Goal: Task Accomplishment & Management: Complete application form

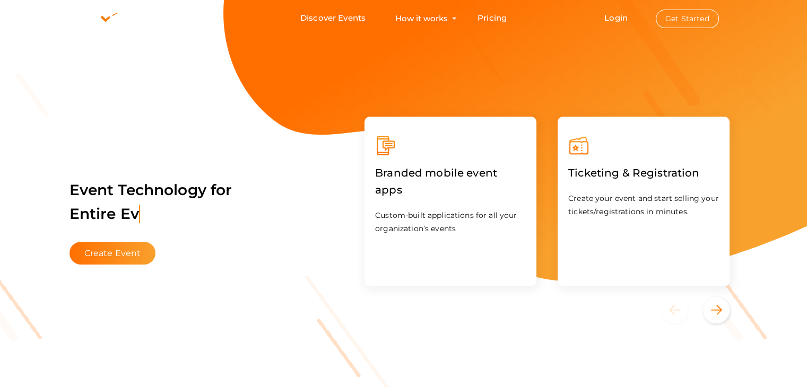
click at [618, 24] on li "Login Get Started Branded mobile event apps YepDesk Meet Powerful Registration …" at bounding box center [661, 19] width 156 height 36
click at [619, 20] on link "Login" at bounding box center [615, 18] width 23 height 10
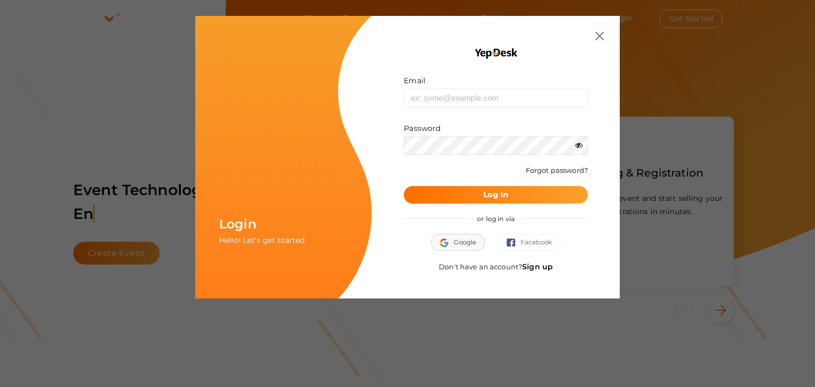
click at [463, 241] on span "Google" at bounding box center [458, 242] width 36 height 11
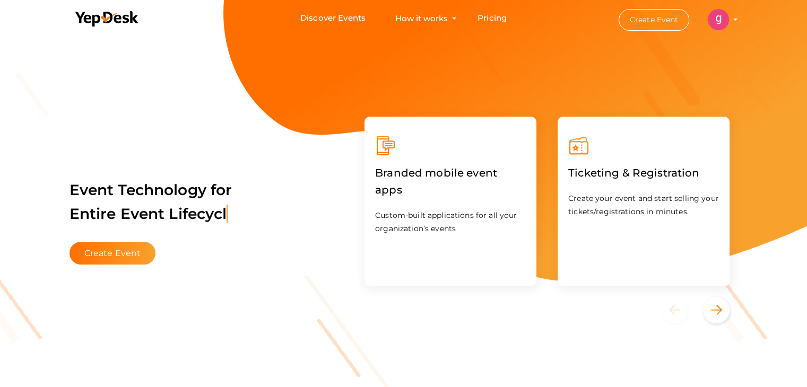
click at [645, 22] on button "Create Event" at bounding box center [654, 20] width 71 height 22
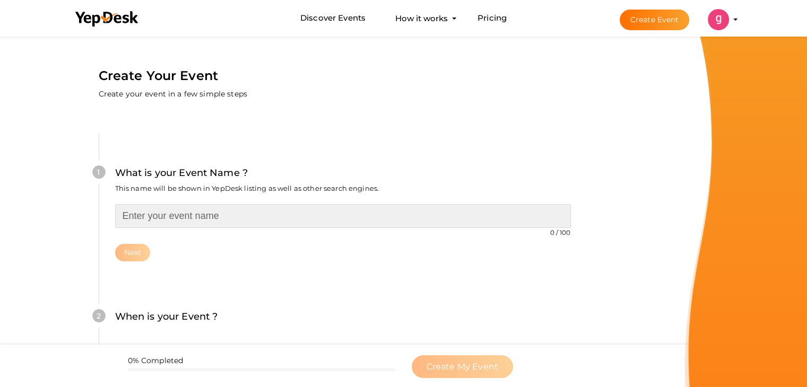
click at [197, 215] on input "text" at bounding box center [343, 216] width 456 height 24
click at [247, 207] on input "text" at bounding box center [343, 216] width 456 height 24
paste input "World Green Energy Awards"
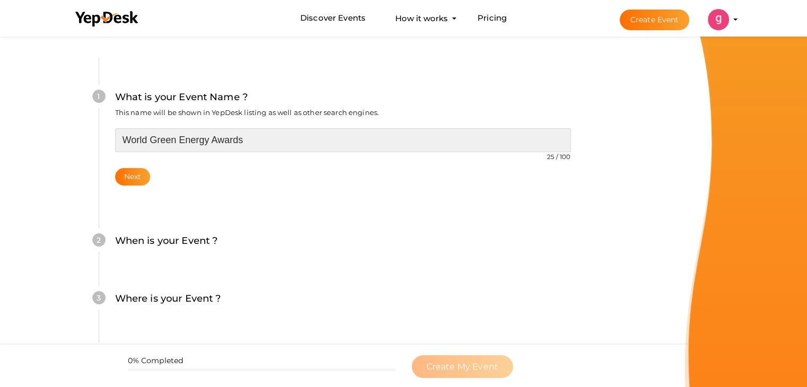
scroll to position [106, 0]
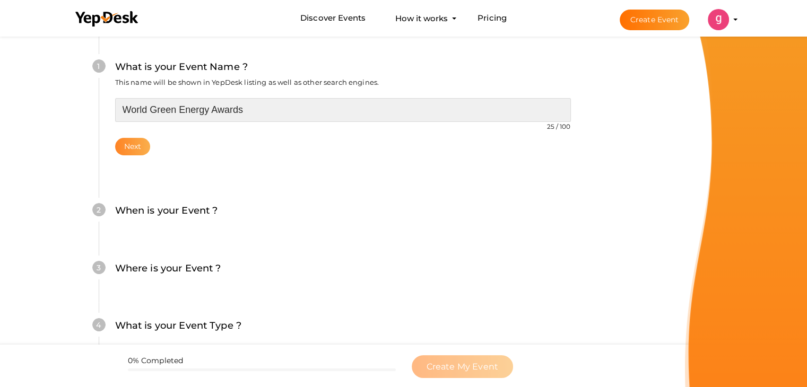
type input "World Green Energy Awards"
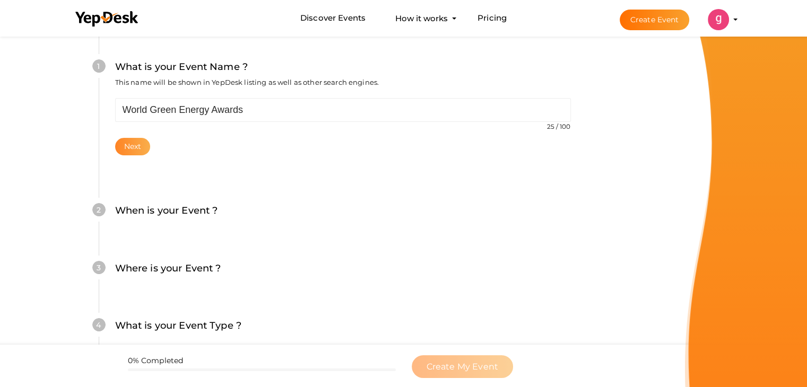
click at [133, 147] on button "Next" at bounding box center [133, 147] width 36 height 18
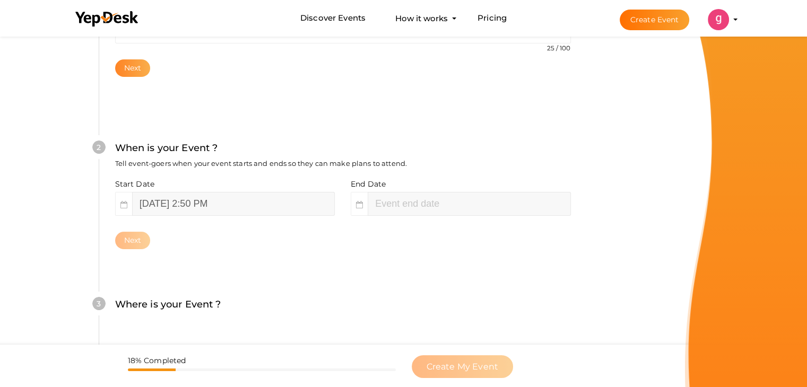
scroll to position [218, 0]
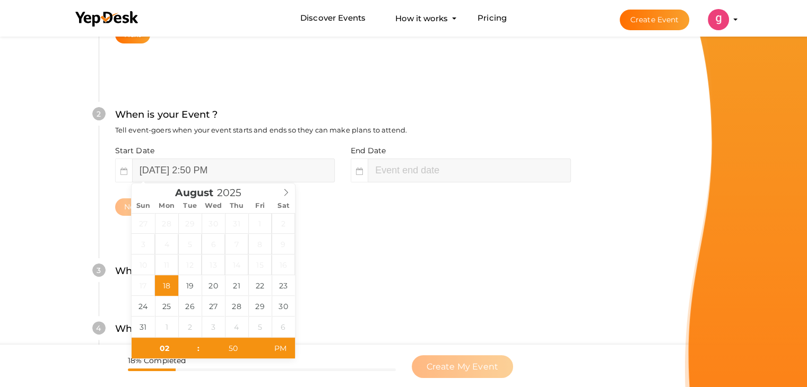
type input "04"
type input "50"
type input "August 18, 2025 4:50 PM"
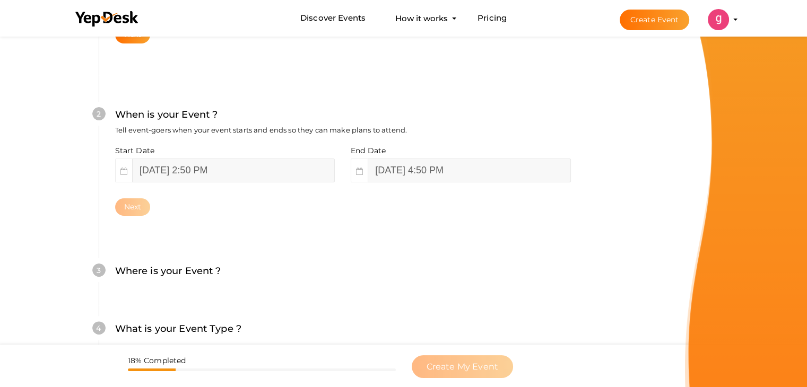
click at [350, 248] on div "3 Where is your Event ? Tell event-goers where your event location is. Venue On…" at bounding box center [343, 277] width 488 height 58
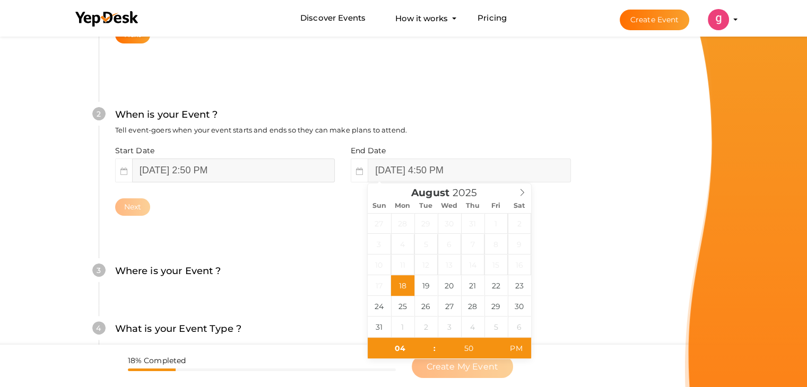
click at [180, 167] on input "August 18, 2025 2:50 PM" at bounding box center [233, 171] width 203 height 24
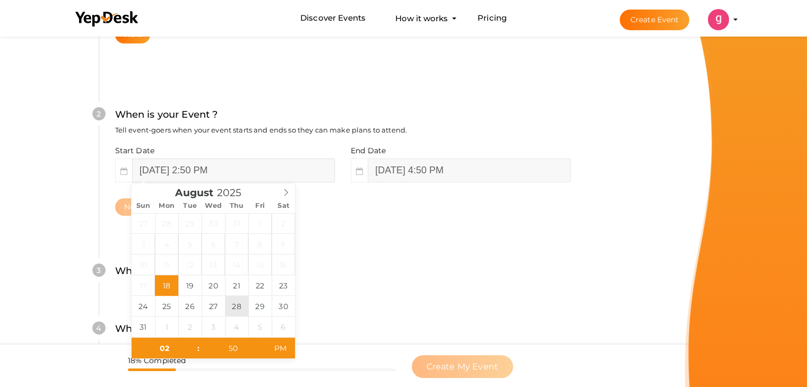
type input "August 28, 2025 2:50 PM"
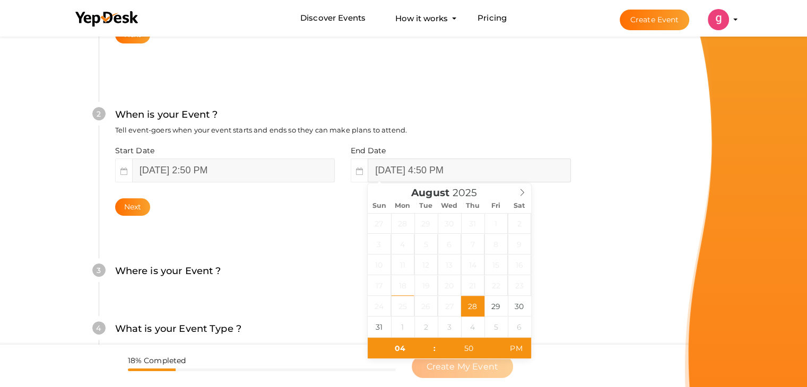
click at [407, 164] on input "August 28, 2025 4:50 PM" at bounding box center [469, 171] width 203 height 24
type input "August 29, 2025 4:50 PM"
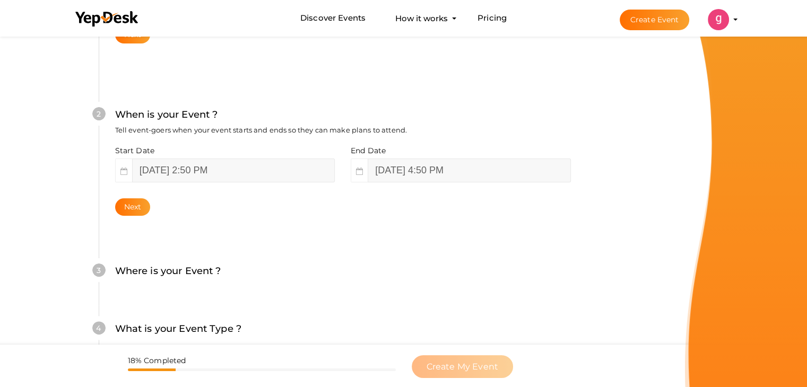
click at [330, 291] on div "3 Where is your Event ? Tell event-goers where your event location is. Venue On…" at bounding box center [343, 277] width 488 height 58
click at [132, 206] on button "Next" at bounding box center [133, 207] width 36 height 18
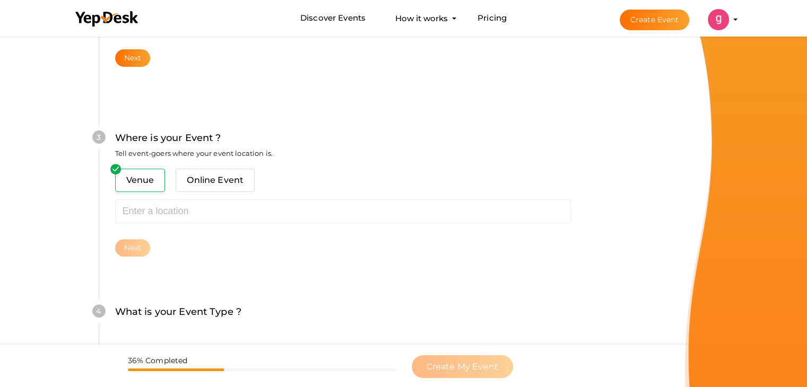
scroll to position [390, 0]
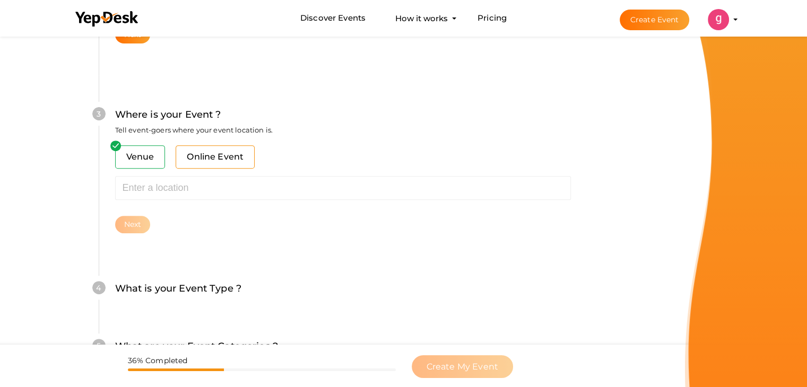
click at [219, 163] on span "Online Event" at bounding box center [215, 156] width 79 height 23
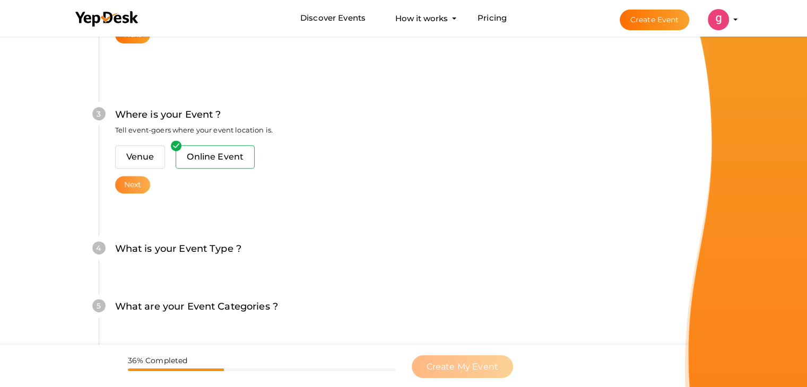
click at [119, 185] on button "Next" at bounding box center [133, 185] width 36 height 18
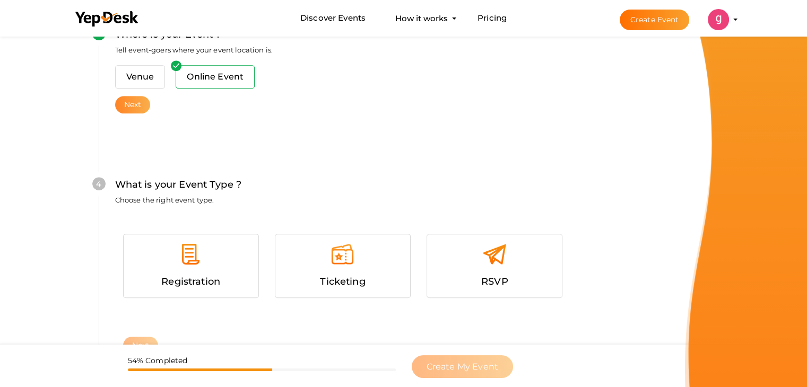
scroll to position [541, 0]
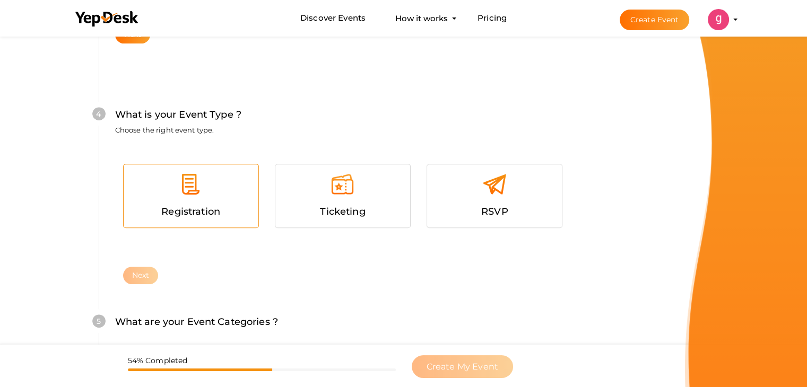
click at [208, 207] on span "Registration" at bounding box center [190, 212] width 59 height 12
click at [150, 268] on button "Next" at bounding box center [141, 276] width 36 height 18
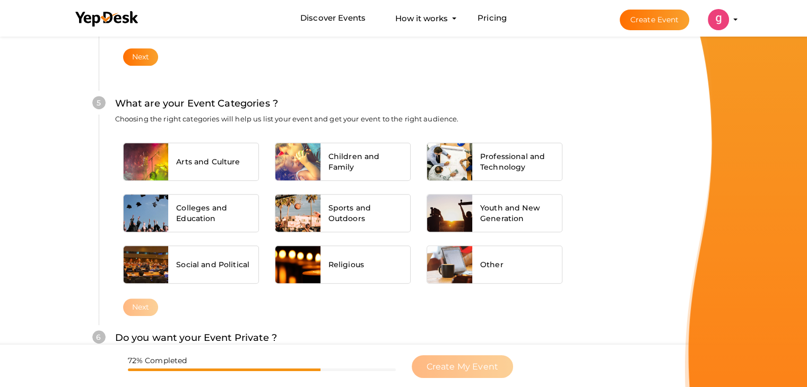
scroll to position [763, 0]
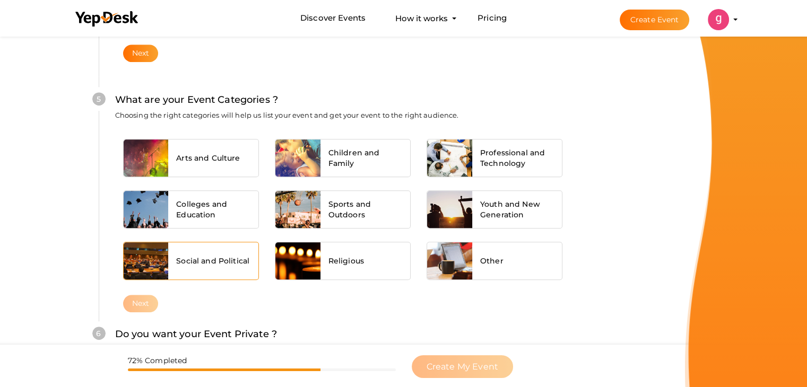
click at [230, 256] on span "Social and Political" at bounding box center [212, 261] width 73 height 11
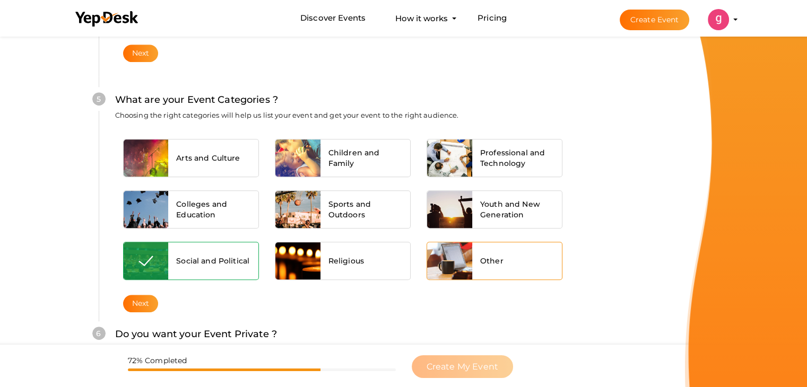
click at [482, 256] on span "Other" at bounding box center [491, 261] width 23 height 11
click at [441, 255] on div at bounding box center [449, 260] width 45 height 37
click at [137, 261] on div at bounding box center [146, 260] width 45 height 37
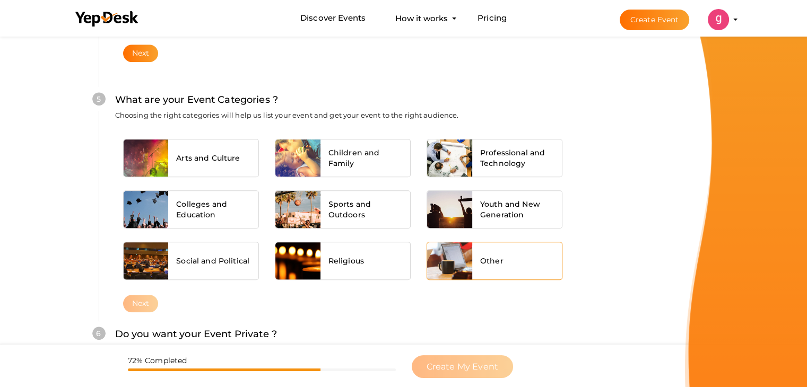
click at [475, 256] on div "Other" at bounding box center [517, 260] width 90 height 37
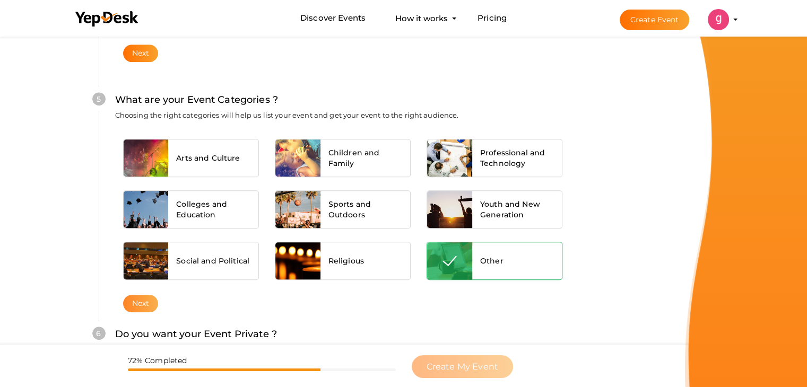
click at [147, 297] on button "Next" at bounding box center [141, 304] width 36 height 18
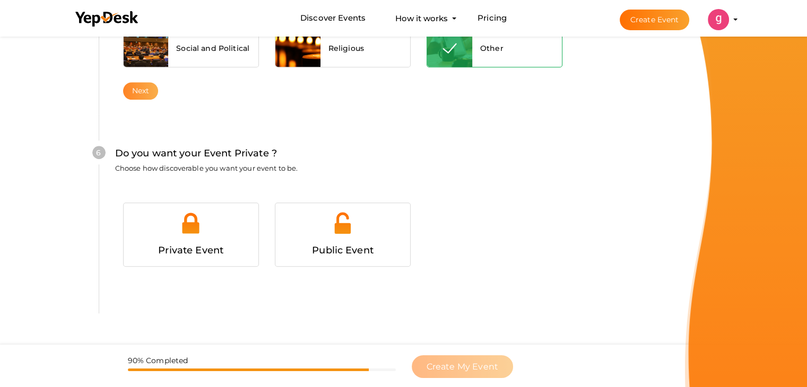
scroll to position [995, 0]
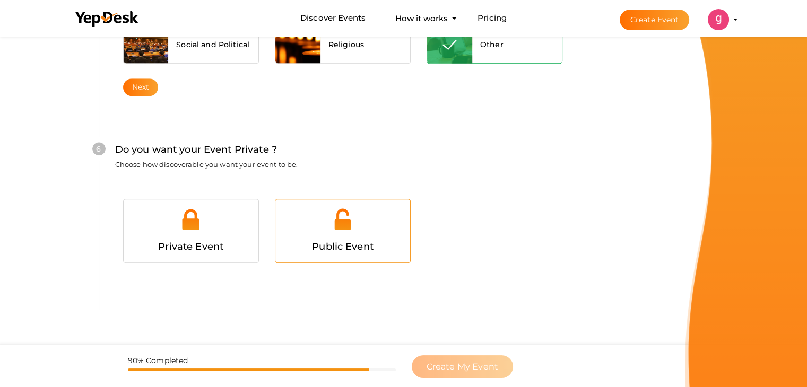
click at [327, 241] on span "Public Event" at bounding box center [343, 247] width 62 height 12
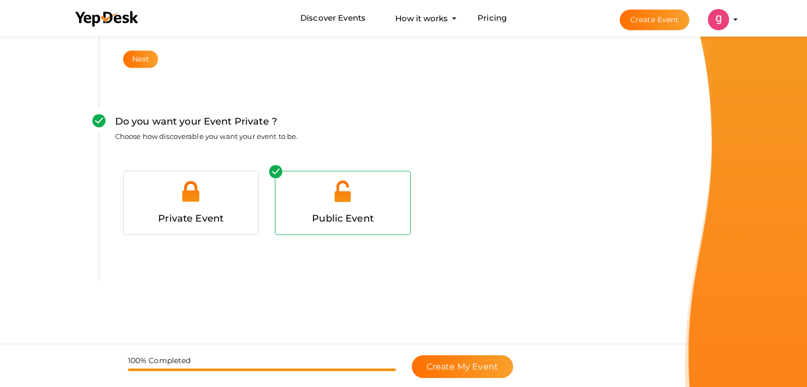
scroll to position [1024, 0]
click at [438, 366] on span "Create My Event" at bounding box center [463, 367] width 72 height 10
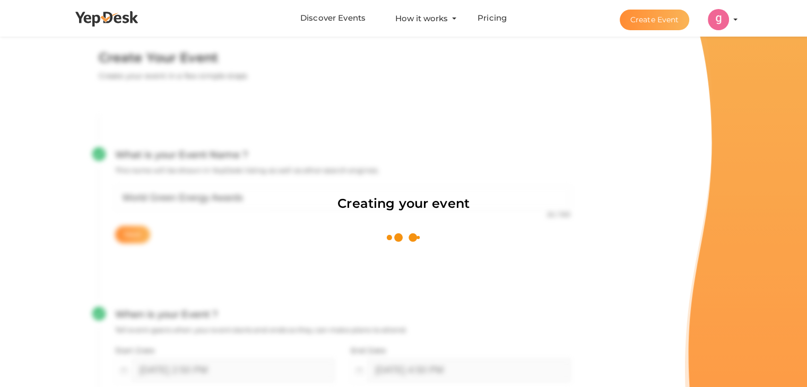
scroll to position [0, 0]
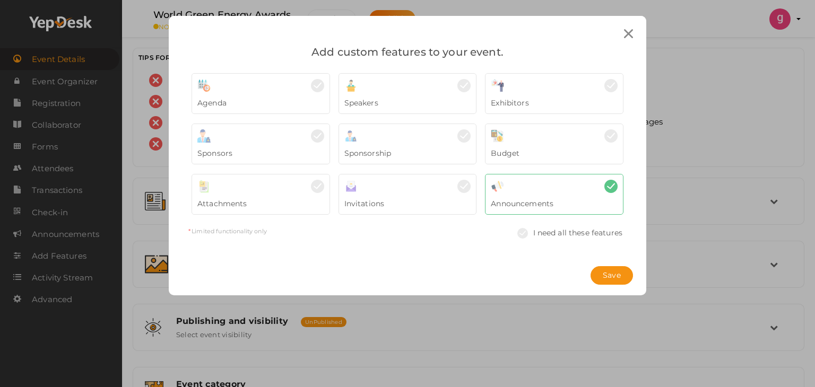
click at [562, 97] on div "Exhibitors" at bounding box center [554, 100] width 127 height 16
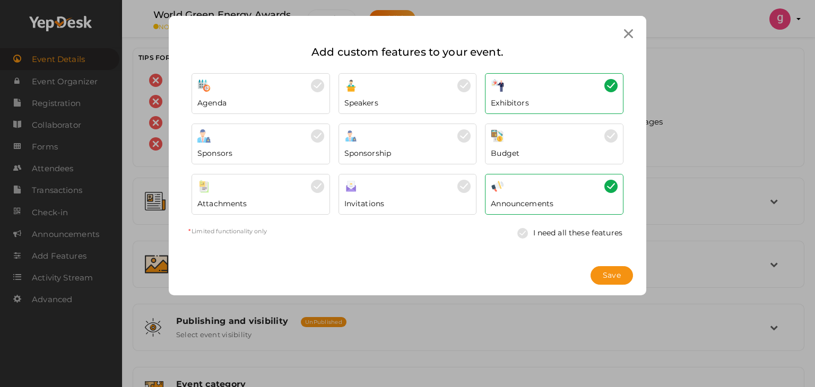
click at [558, 192] on div at bounding box center [554, 186] width 127 height 13
click at [390, 199] on div "Invitations" at bounding box center [407, 201] width 127 height 16
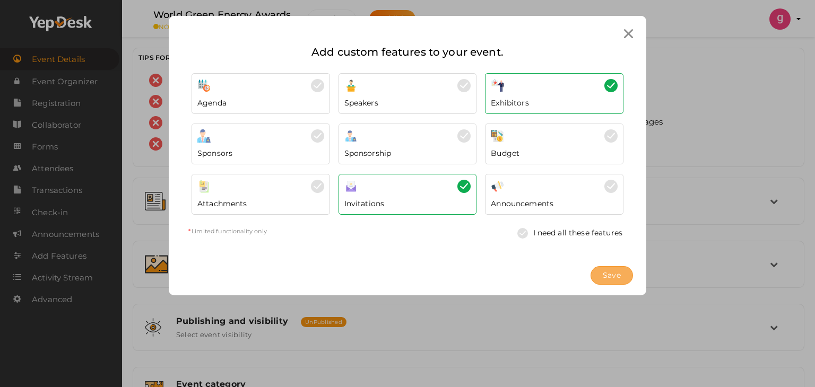
click at [607, 272] on span "Save" at bounding box center [612, 275] width 18 height 11
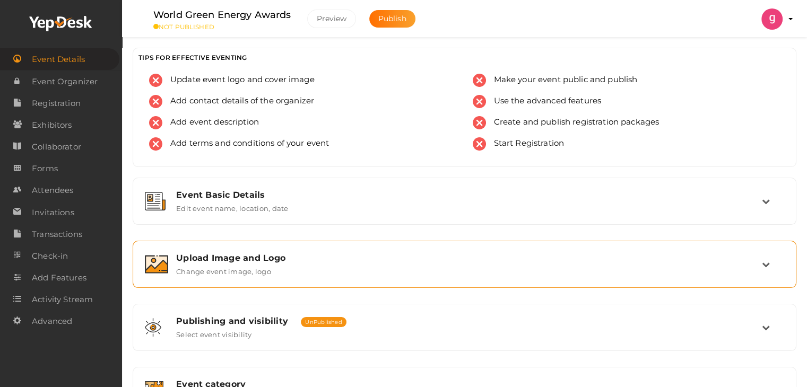
click at [368, 265] on div "Upload Image and Logo Change event image, logo" at bounding box center [465, 264] width 594 height 23
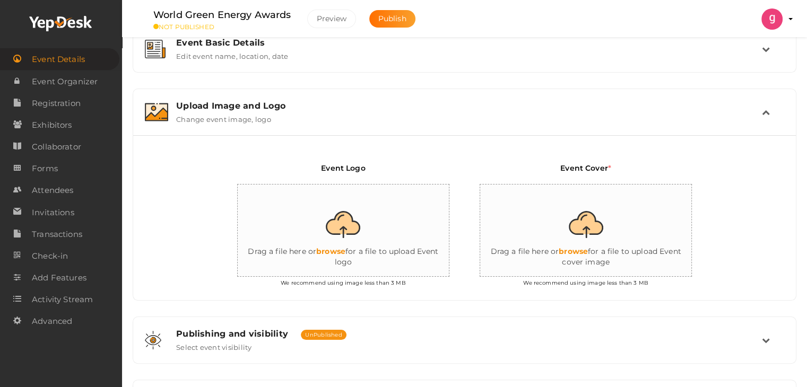
scroll to position [159, 0]
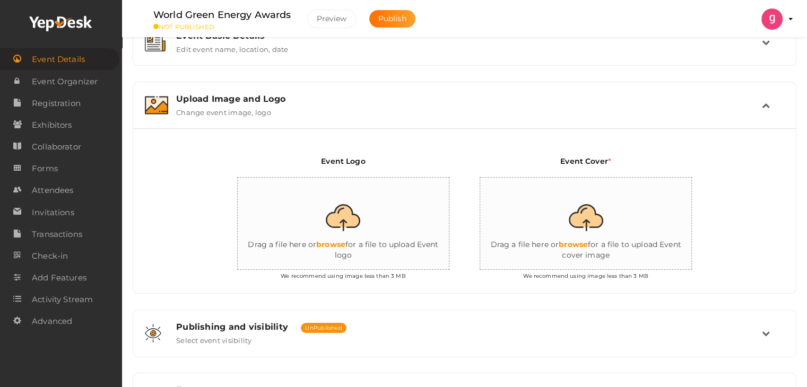
click at [347, 218] on input "file" at bounding box center [344, 224] width 212 height 93
type input "C:\fakepath\WGE logo.webp"
click at [584, 238] on input "file" at bounding box center [586, 224] width 212 height 93
click at [579, 241] on input "file" at bounding box center [586, 224] width 212 height 93
click at [348, 241] on input "file" at bounding box center [344, 224] width 212 height 93
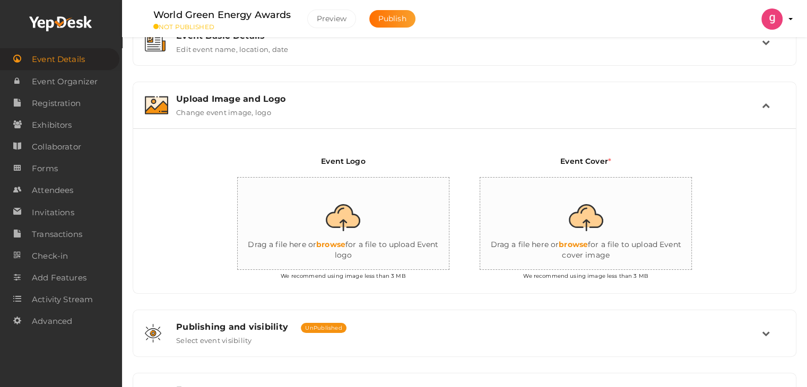
click at [588, 240] on input "file" at bounding box center [586, 224] width 212 height 93
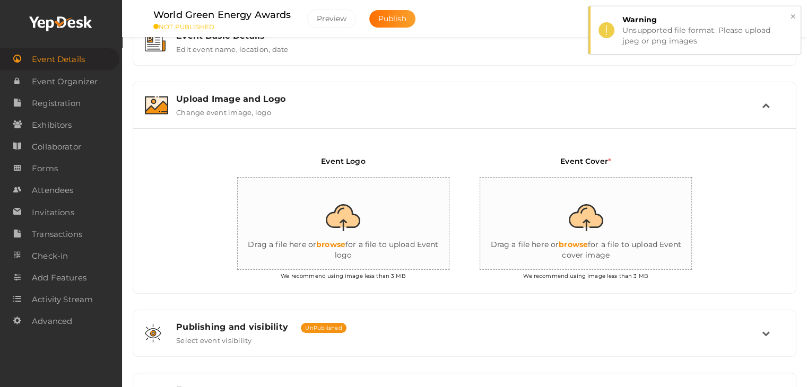
click at [794, 18] on button "×" at bounding box center [792, 17] width 7 height 12
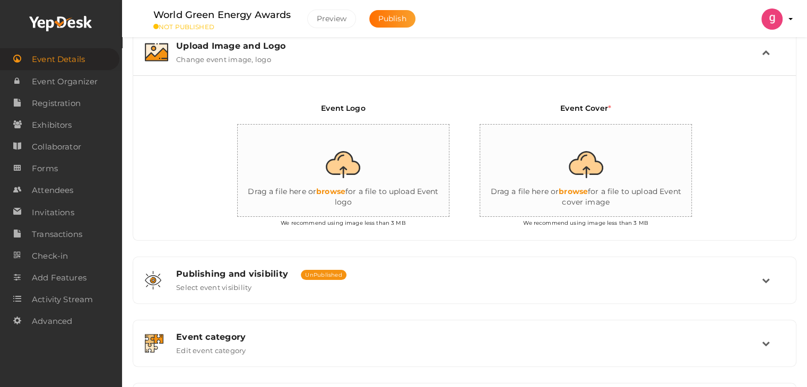
scroll to position [318, 0]
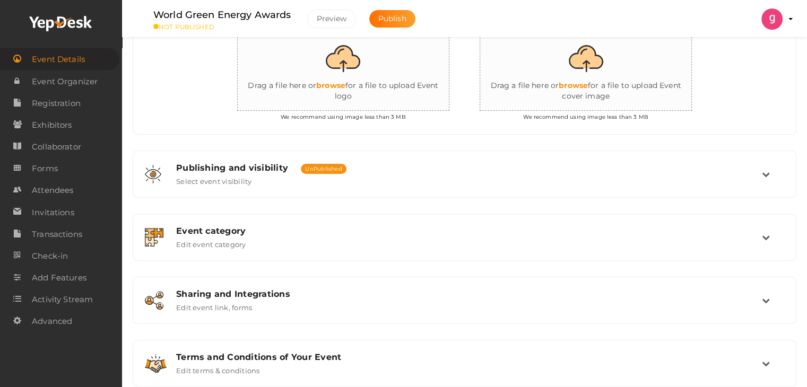
click at [572, 81] on input "file" at bounding box center [586, 65] width 212 height 93
type input "C:\fakepath\WGE Banner .png"
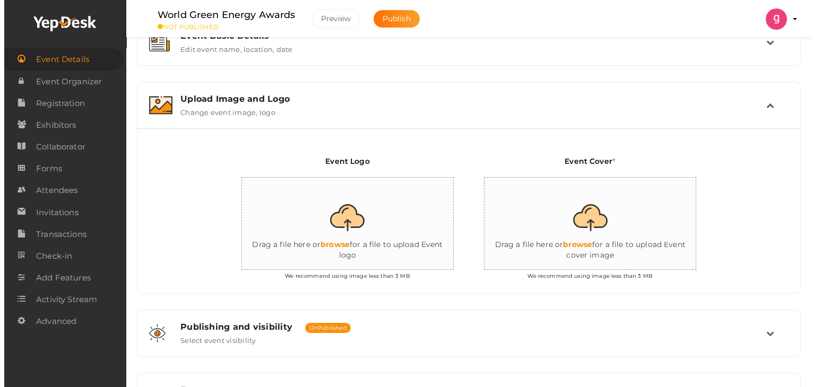
scroll to position [159, 0]
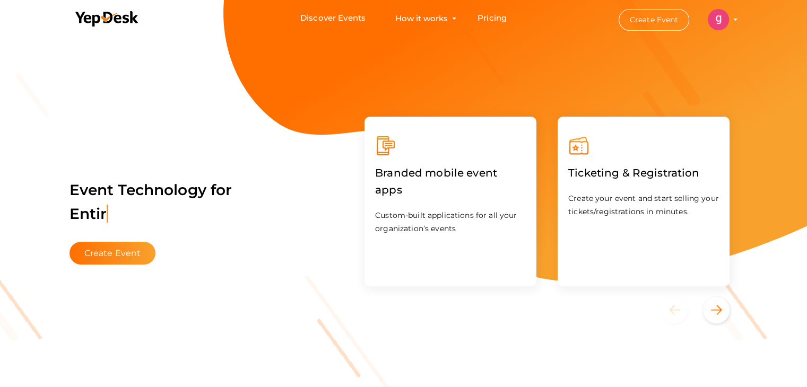
click at [715, 22] on img at bounding box center [718, 19] width 21 height 21
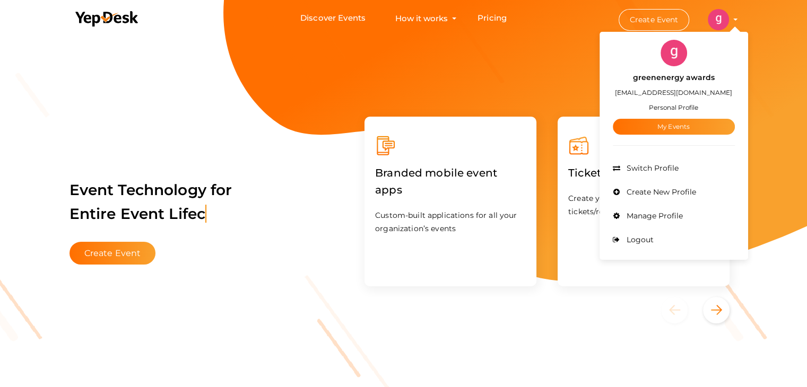
click at [498, 110] on div "Branded mobile event apps Custom-built applications for all your organization’s…" at bounding box center [450, 201] width 193 height 191
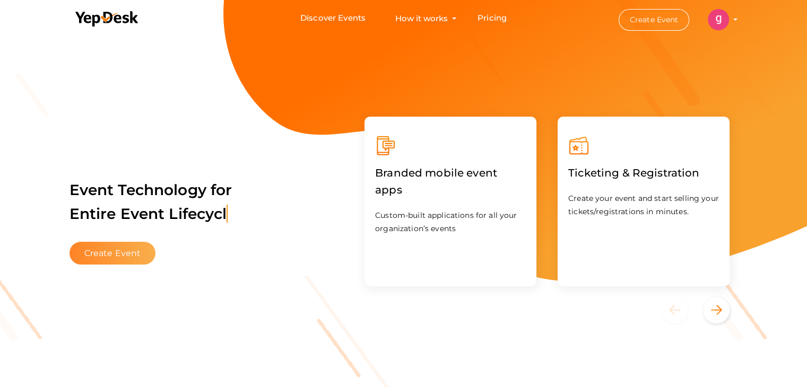
click at [90, 263] on button "Create Event" at bounding box center [112, 253] width 86 height 23
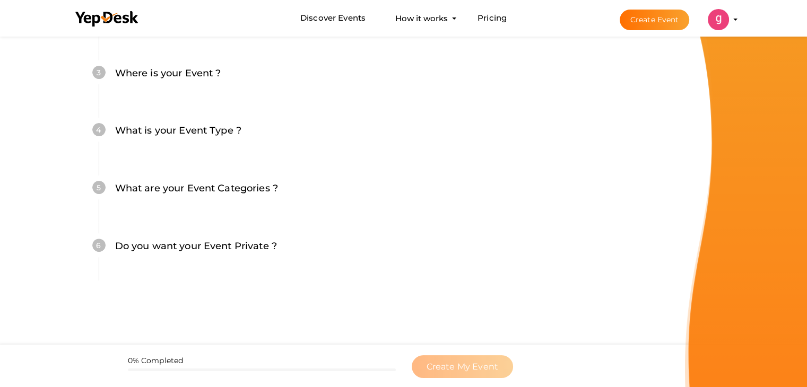
scroll to position [303, 0]
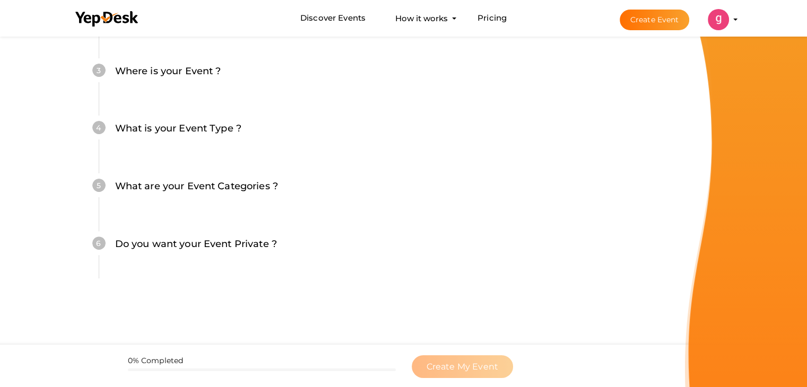
click at [669, 12] on button "Create Event" at bounding box center [655, 20] width 70 height 21
click at [669, 17] on button "Create Event" at bounding box center [655, 20] width 70 height 21
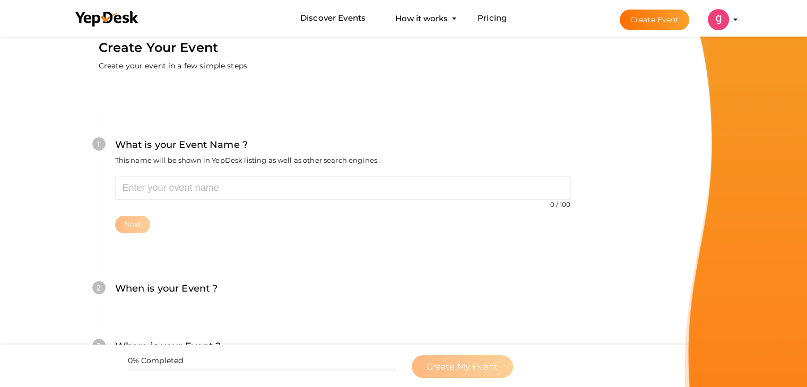
scroll to position [0, 0]
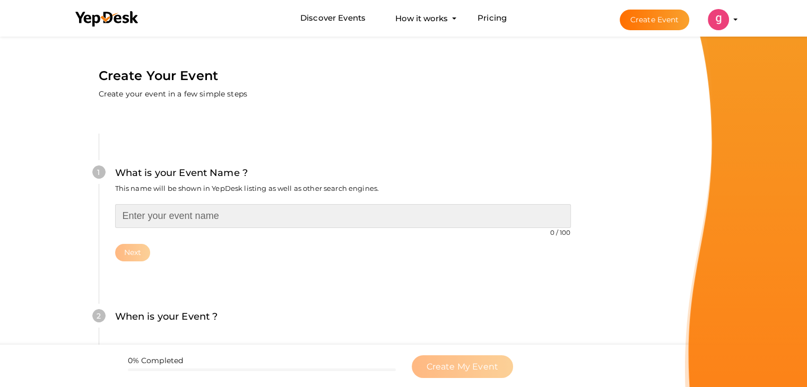
click at [159, 212] on input "text" at bounding box center [343, 216] width 456 height 24
paste input "Greenenergy123!@#"
type input "Greenenergy123!@#v"
click at [159, 215] on input "Greenenergy123!@#v" at bounding box center [343, 216] width 456 height 24
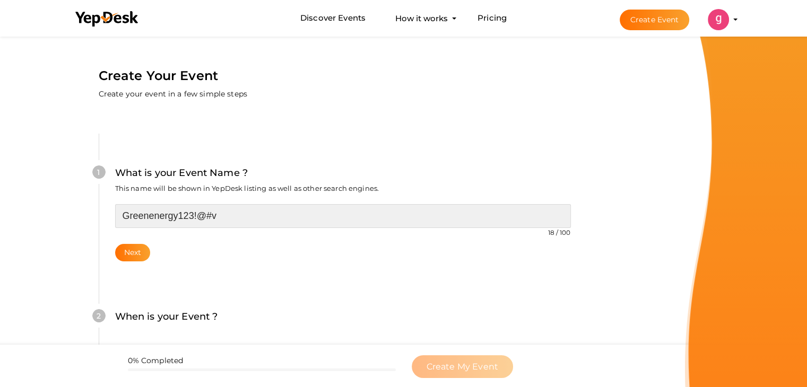
click at [159, 215] on input "Greenenergy123!@#v" at bounding box center [343, 216] width 456 height 24
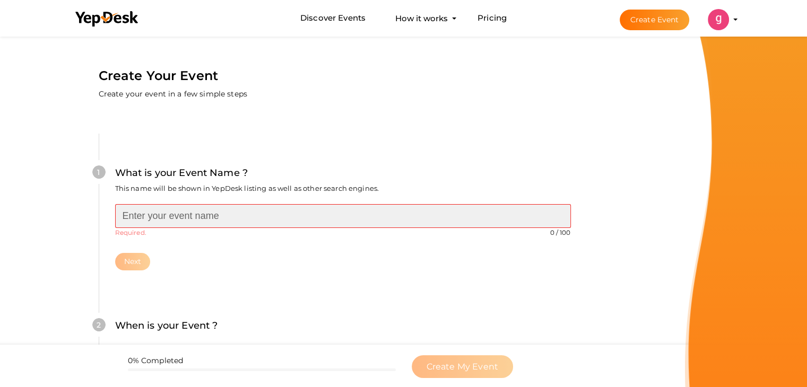
paste input "World Green Energy Awards"
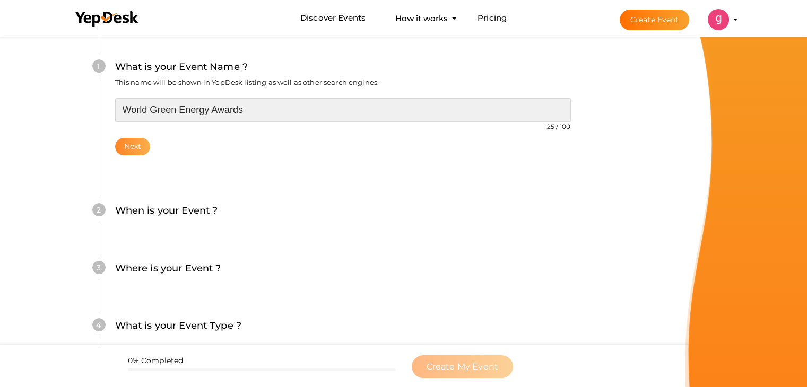
type input "World Green Energy Awards"
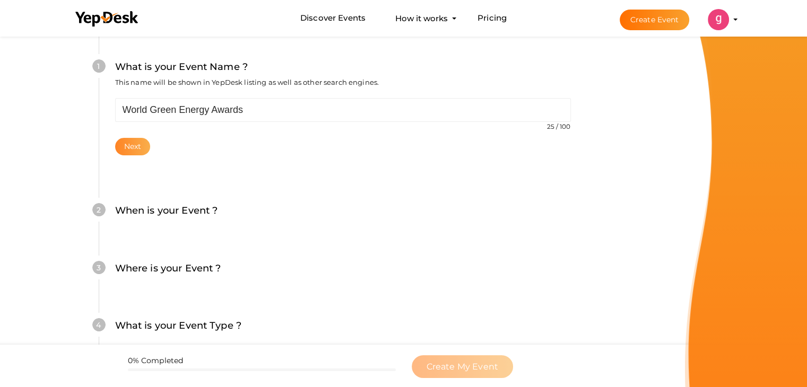
click at [138, 145] on button "Next" at bounding box center [133, 147] width 36 height 18
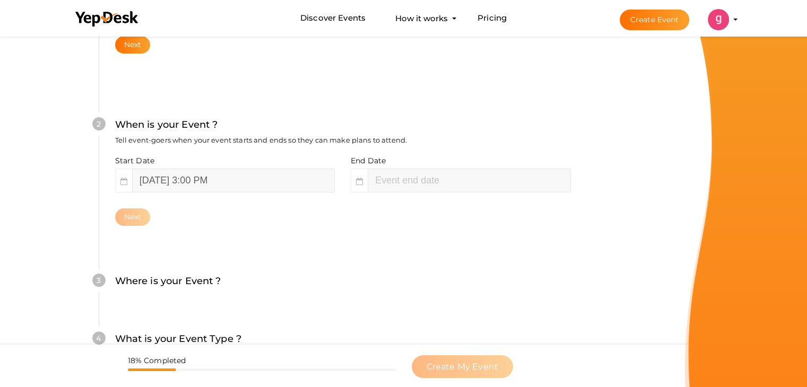
scroll to position [218, 0]
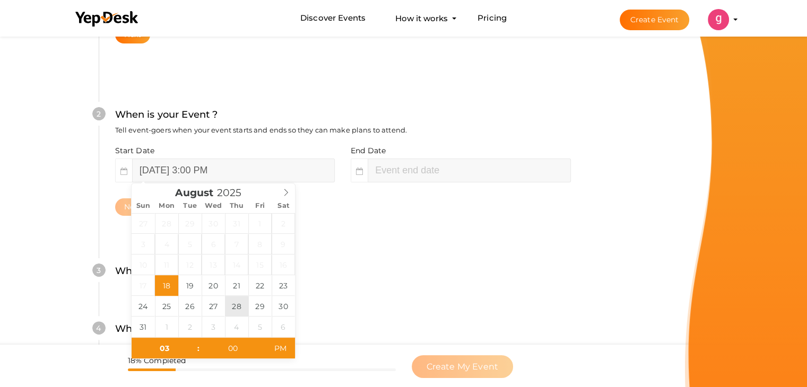
type input "[DATE] 3:00 PM"
type input "05"
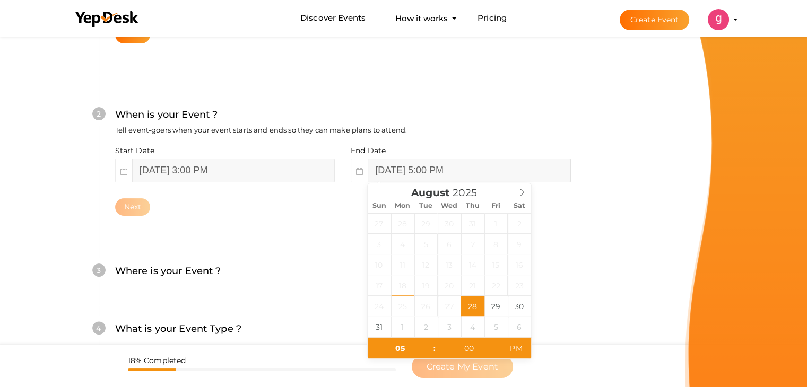
click at [387, 166] on input "August 28, 2025 5:00 PM" at bounding box center [469, 171] width 203 height 24
type input "[DATE] 5:00 PM"
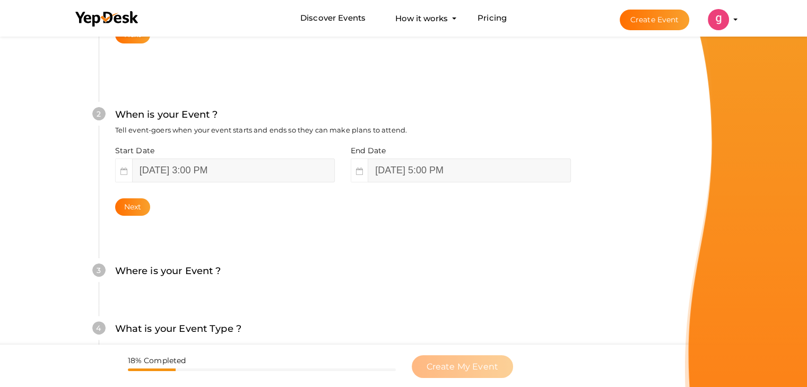
click at [199, 278] on label "Where is your Event ?" at bounding box center [168, 271] width 106 height 15
click at [168, 275] on label "Where is your Event ?" at bounding box center [168, 271] width 106 height 15
click at [138, 211] on button "Next" at bounding box center [133, 207] width 36 height 18
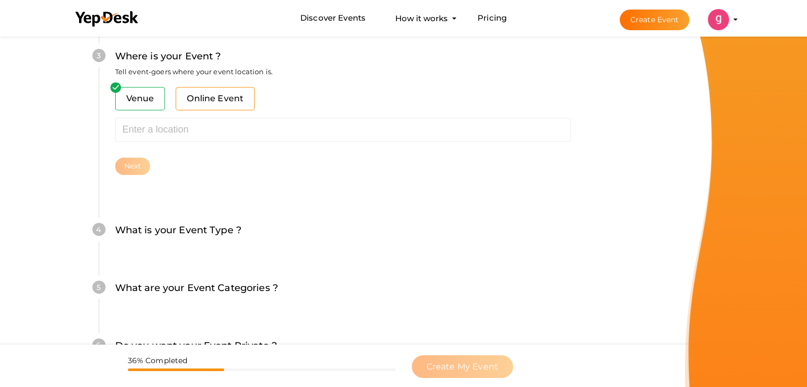
scroll to position [456, 0]
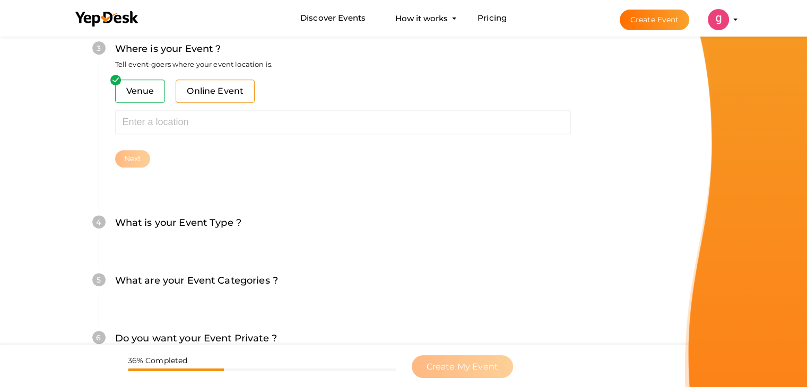
click at [220, 90] on span "Online Event" at bounding box center [215, 91] width 79 height 23
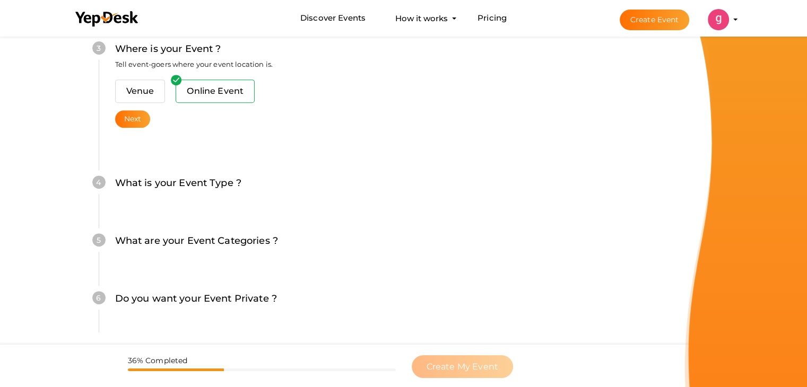
click at [139, 176] on label "What is your Event Type ?" at bounding box center [178, 183] width 127 height 15
click at [140, 122] on button "Next" at bounding box center [133, 119] width 36 height 18
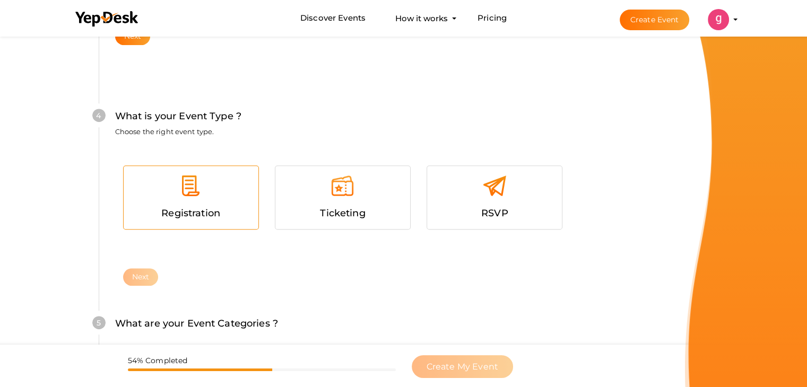
scroll to position [541, 0]
click at [199, 190] on img at bounding box center [191, 184] width 24 height 24
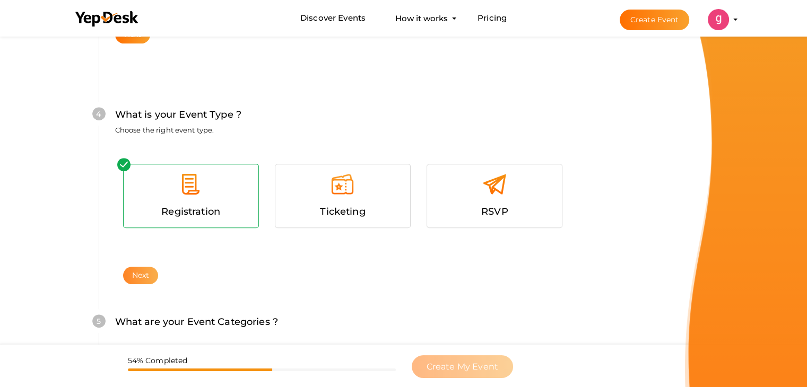
click at [146, 276] on button "Next" at bounding box center [141, 276] width 36 height 18
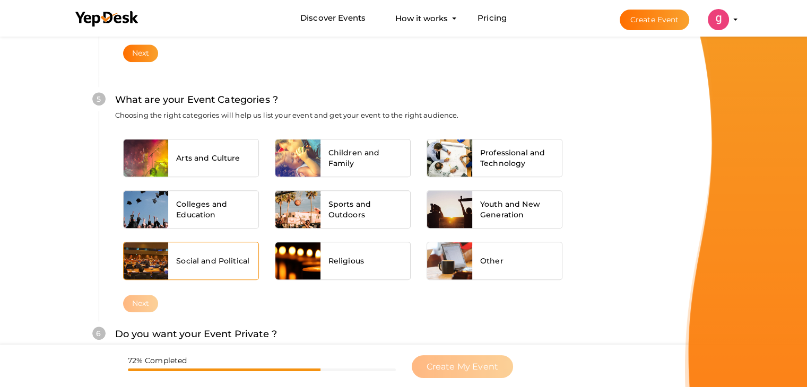
scroll to position [789, 0]
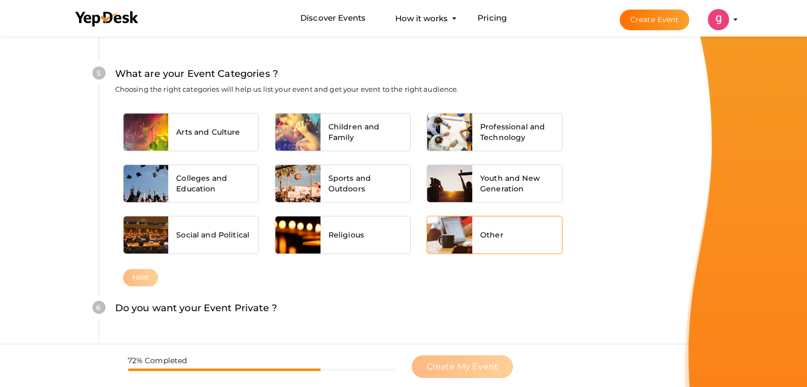
click at [462, 241] on div at bounding box center [449, 234] width 45 height 37
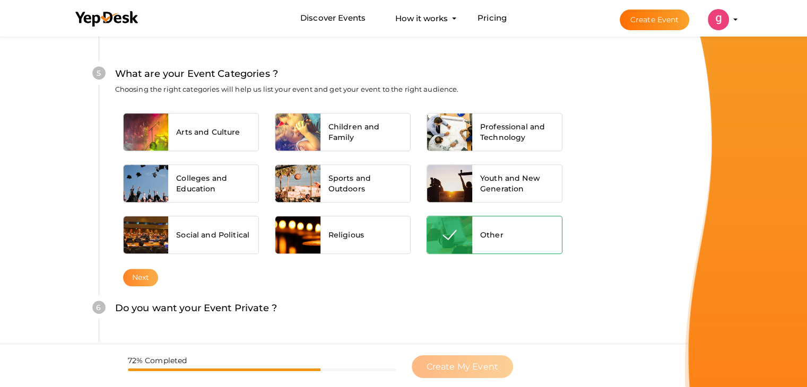
click at [138, 271] on button "Next" at bounding box center [141, 278] width 36 height 18
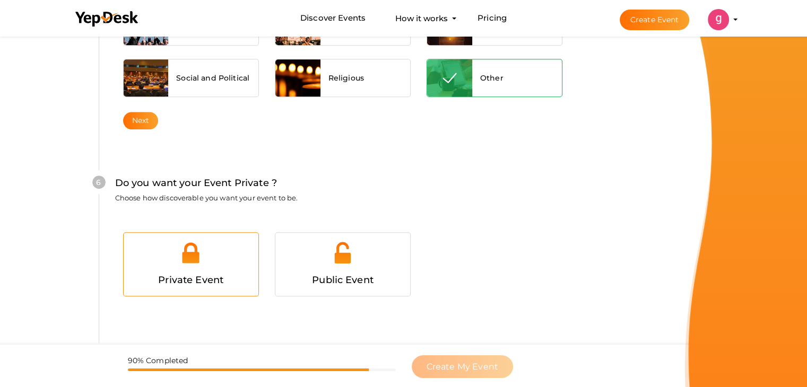
scroll to position [995, 0]
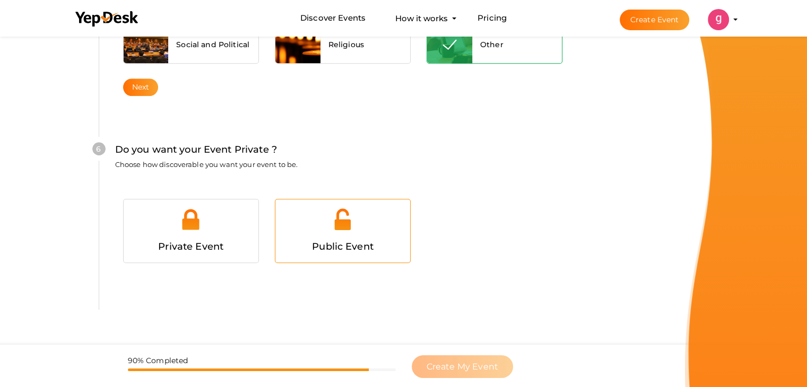
click at [311, 225] on div at bounding box center [342, 223] width 119 height 32
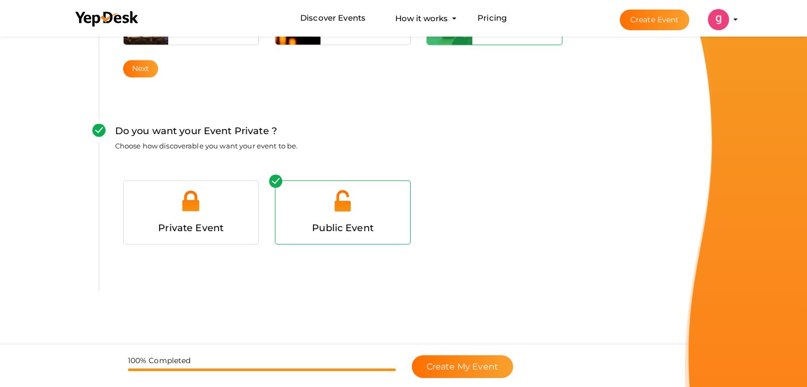
scroll to position [1024, 0]
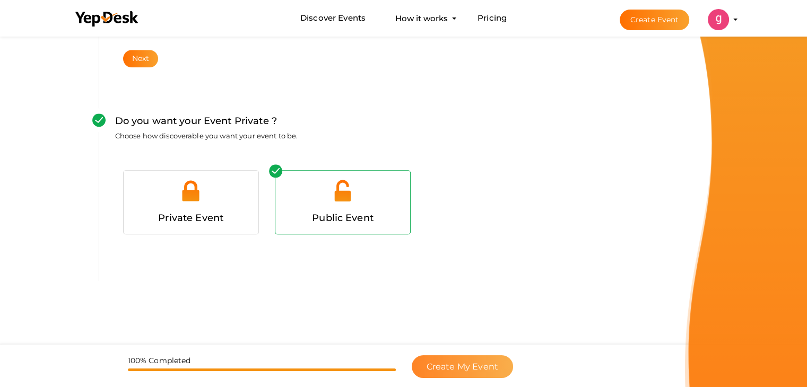
click at [463, 369] on span "Create My Event" at bounding box center [463, 367] width 72 height 10
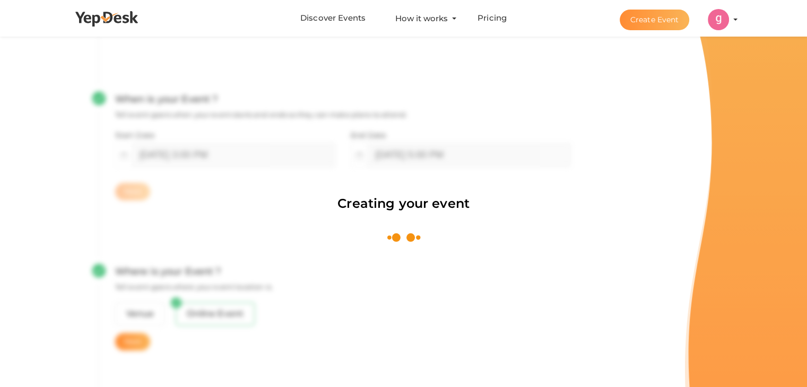
scroll to position [159, 0]
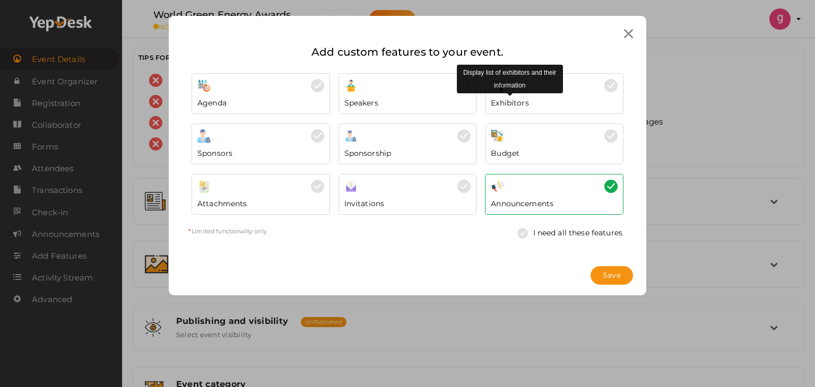
click at [526, 104] on span "Exhibitors" at bounding box center [510, 103] width 38 height 11
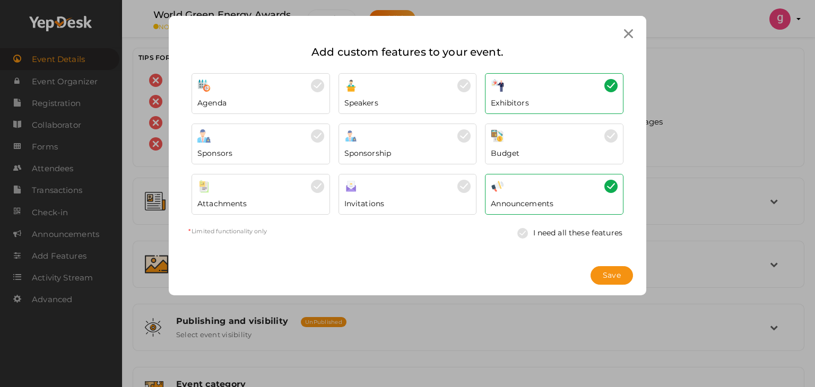
click at [395, 183] on div at bounding box center [407, 186] width 127 height 13
click at [259, 151] on div "Sponsors" at bounding box center [260, 151] width 127 height 16
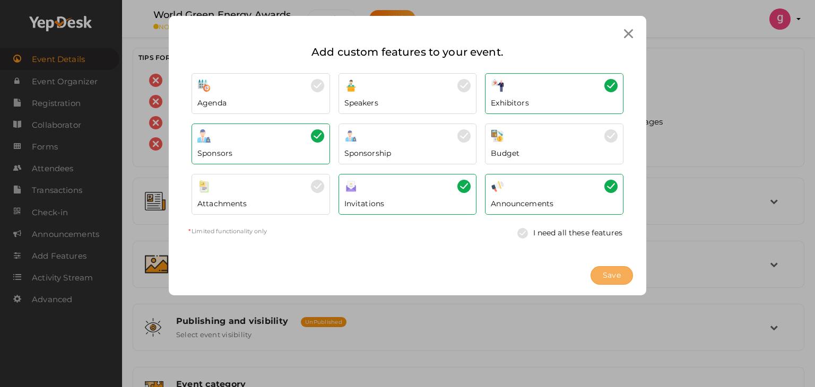
click at [608, 272] on span "Save" at bounding box center [612, 275] width 18 height 11
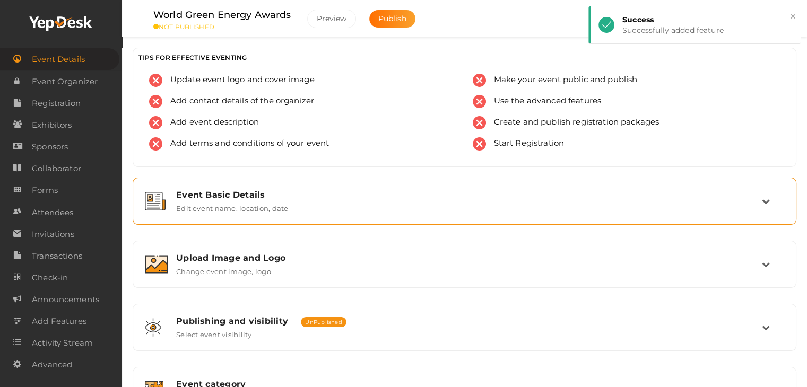
click at [225, 197] on div "Event Basic Details" at bounding box center [469, 195] width 586 height 10
click at [390, 198] on div "Event Basic Details" at bounding box center [469, 195] width 586 height 10
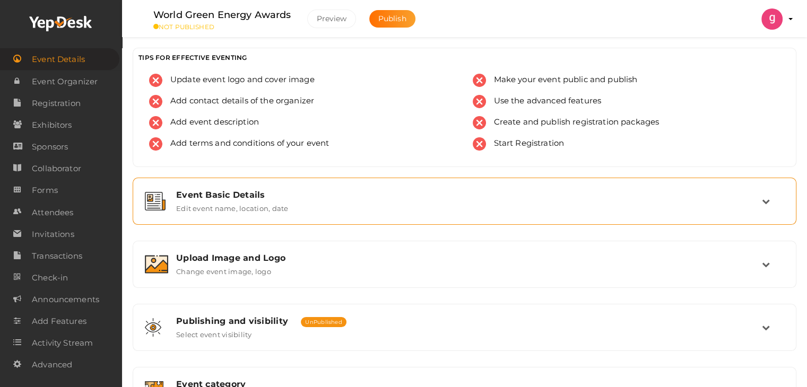
click at [390, 198] on div "Event Basic Details" at bounding box center [469, 195] width 586 height 10
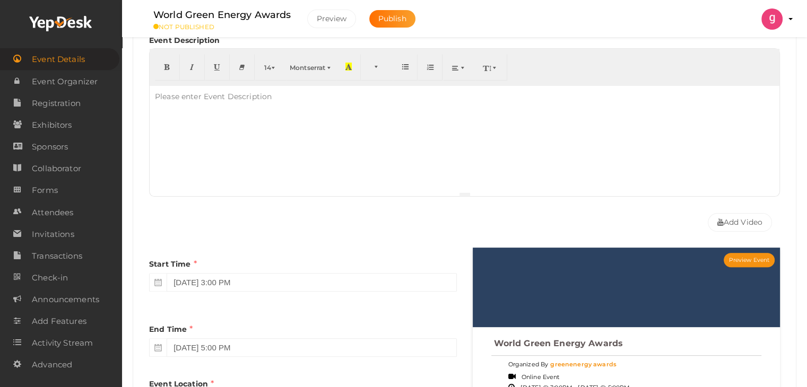
scroll to position [265, 0]
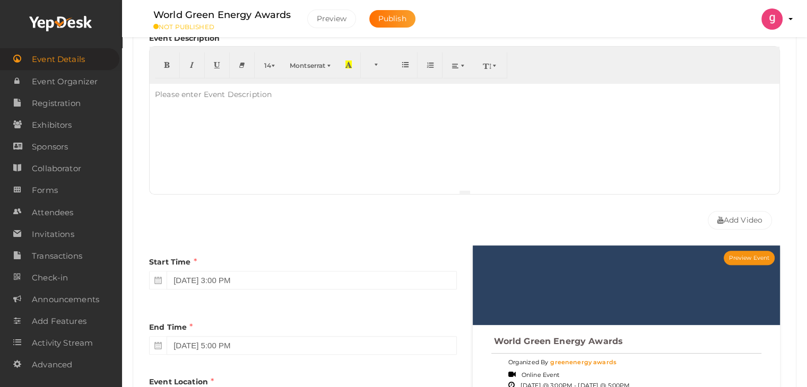
click at [329, 109] on div at bounding box center [465, 137] width 630 height 106
paste div
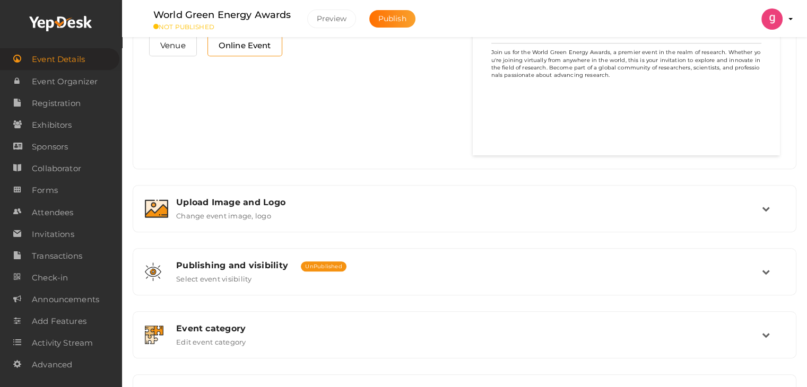
scroll to position [637, 0]
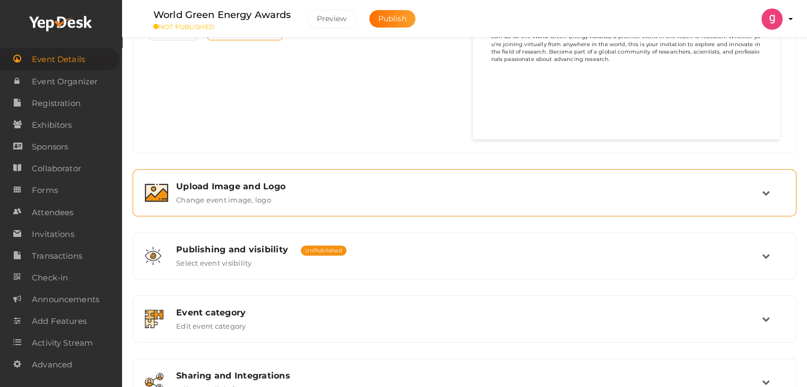
click at [299, 190] on div "Upload Image and Logo Change event image, logo" at bounding box center [465, 192] width 594 height 23
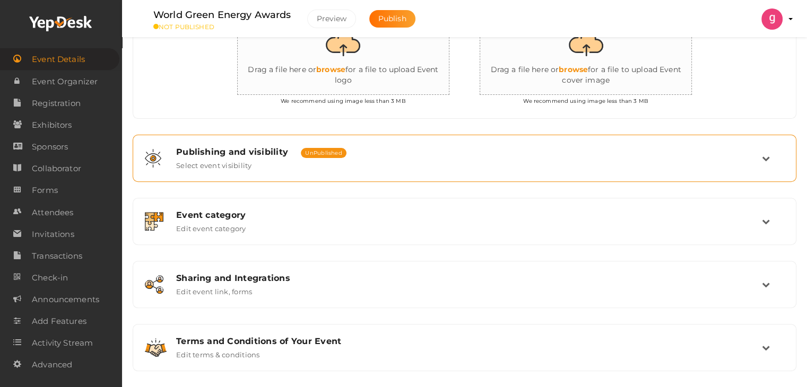
scroll to position [343, 0]
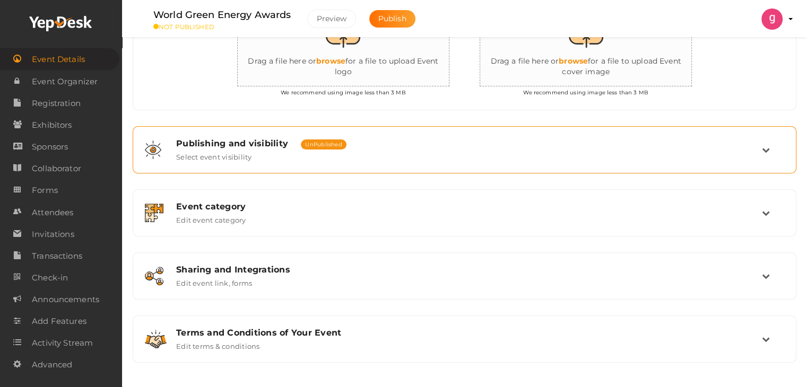
click at [387, 140] on div "Publishing and visibility Published UnPublished" at bounding box center [469, 143] width 586 height 10
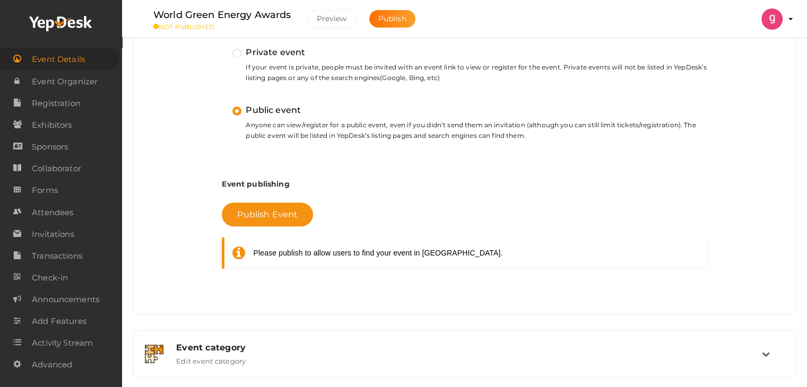
scroll to position [449, 0]
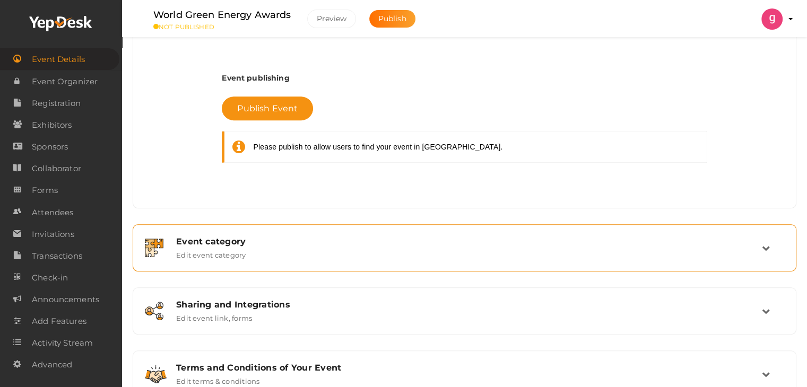
click at [306, 247] on div "Event category Edit event category" at bounding box center [465, 248] width 594 height 23
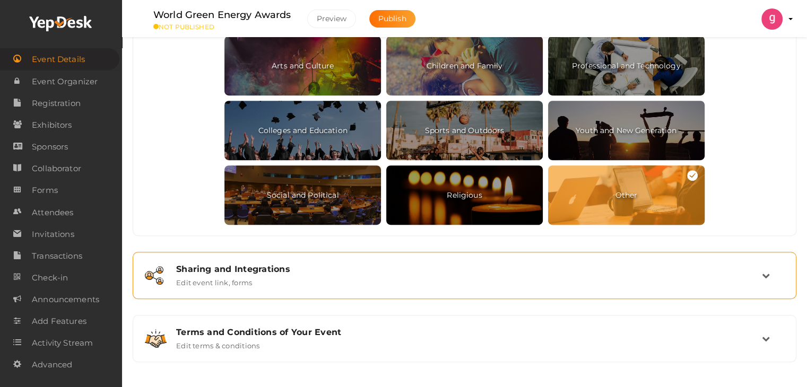
click at [312, 266] on div "Sharing and Integrations" at bounding box center [469, 269] width 586 height 10
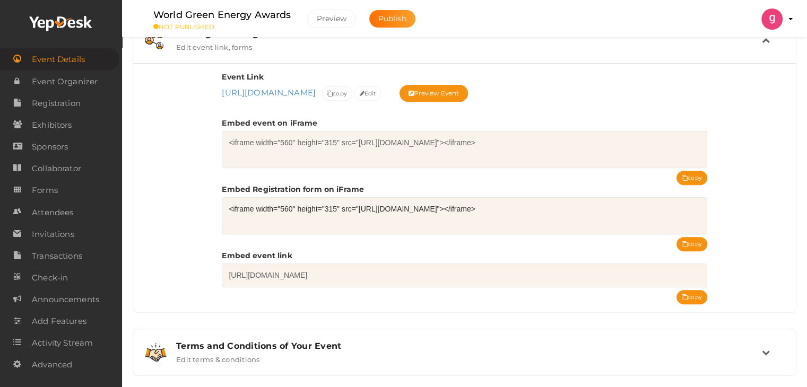
scroll to position [427, 0]
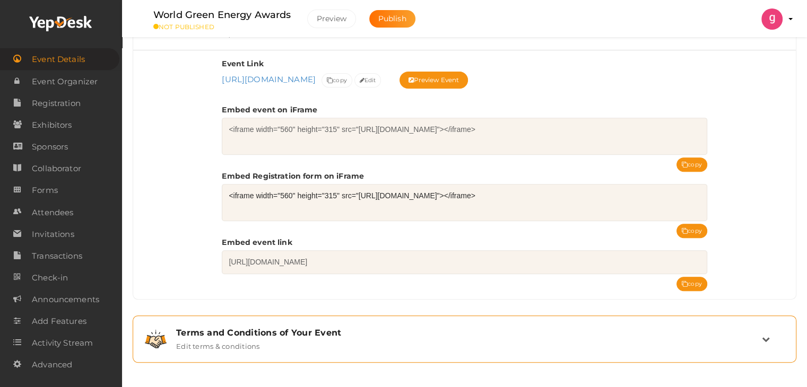
click at [316, 337] on div "Terms and Conditions of Your Event Edit terms & conditions" at bounding box center [465, 339] width 594 height 23
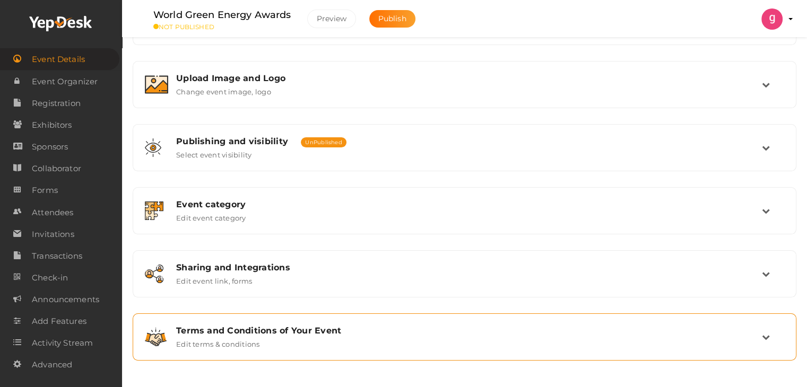
scroll to position [179, 0]
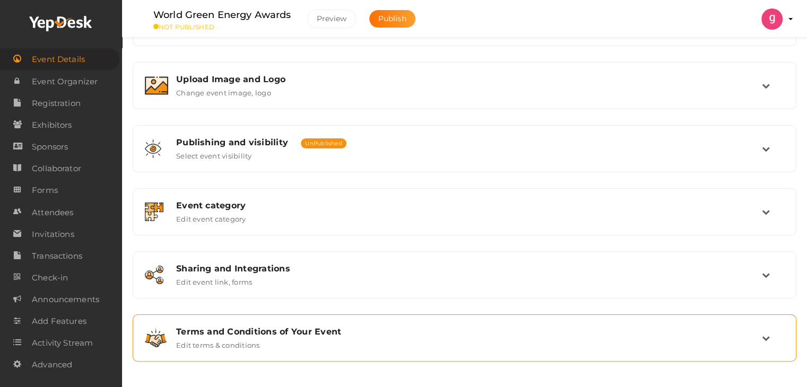
click at [319, 324] on div "Terms and Conditions of Your Event Edit terms & conditions" at bounding box center [464, 338] width 652 height 36
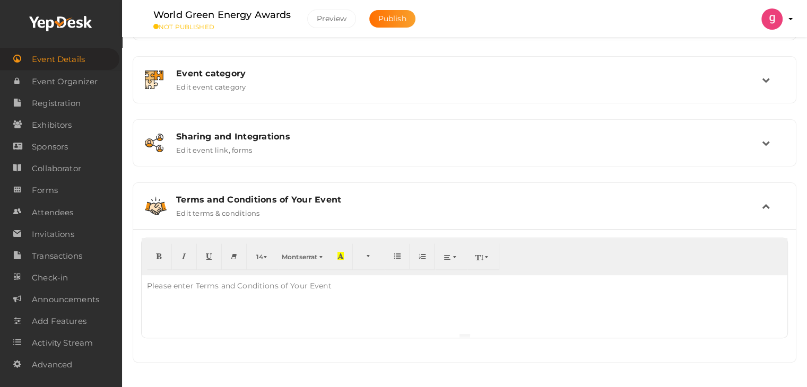
scroll to position [312, 0]
click at [243, 286] on div "Please enter Terms and Conditions of Your Event" at bounding box center [239, 284] width 195 height 21
click at [269, 292] on div "Please enter Terms and Conditions of Your Event" at bounding box center [239, 284] width 195 height 21
paste div
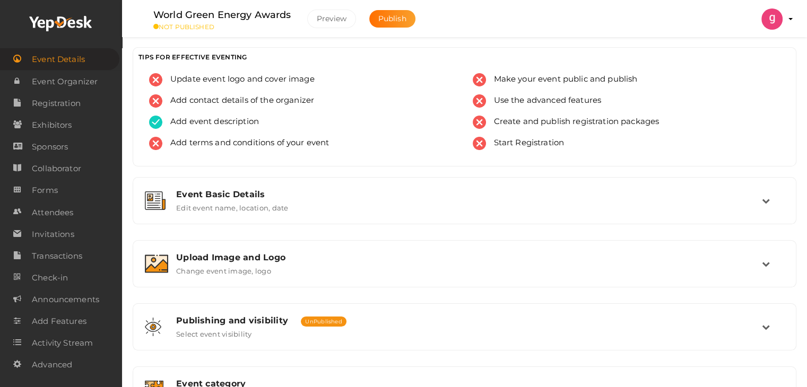
scroll to position [0, 0]
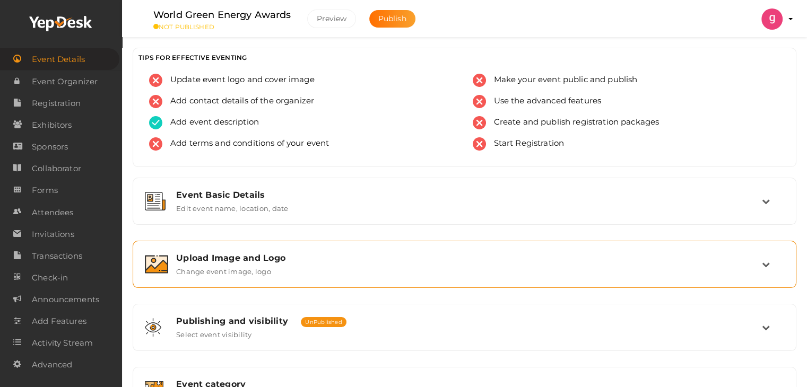
drag, startPoint x: 347, startPoint y: 292, endPoint x: 678, endPoint y: 251, distance: 333.6
click at [678, 251] on div "Upload Image and Logo Change event image, logo" at bounding box center [464, 265] width 652 height 36
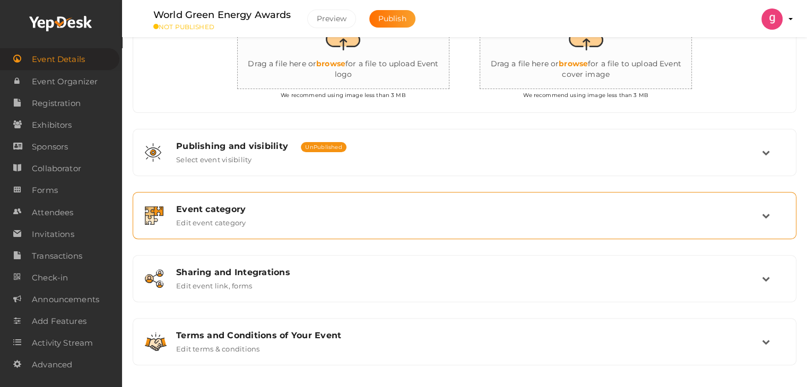
scroll to position [343, 0]
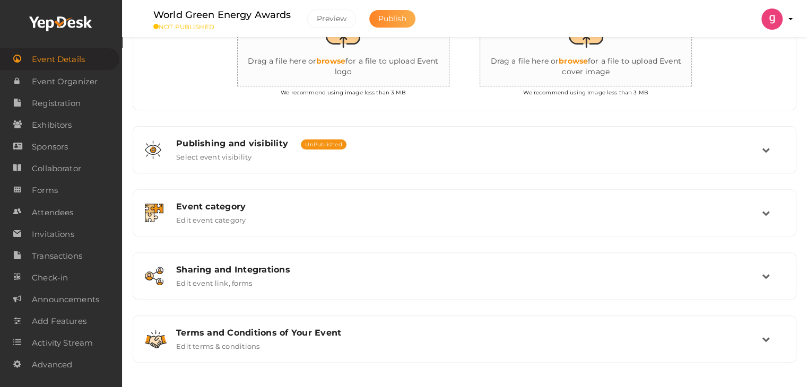
click at [387, 15] on span "Publish" at bounding box center [392, 19] width 28 height 10
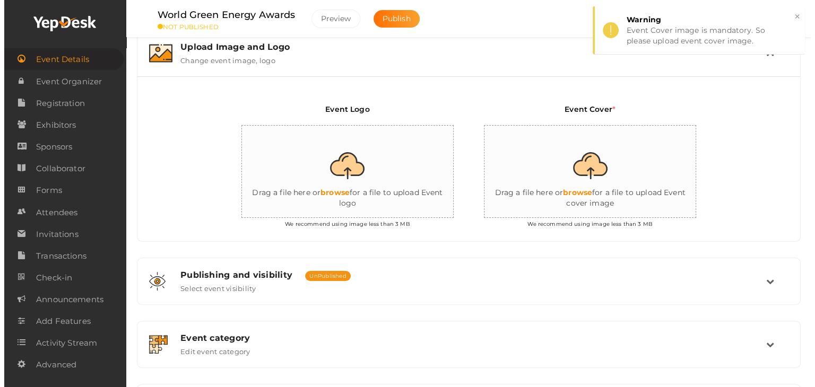
scroll to position [187, 0]
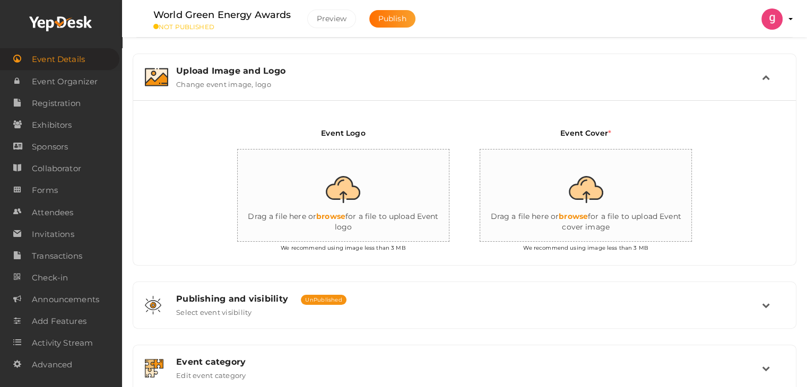
click at [582, 214] on input "file" at bounding box center [586, 196] width 212 height 93
type input "C:\fakepath\WGE Banner .png"
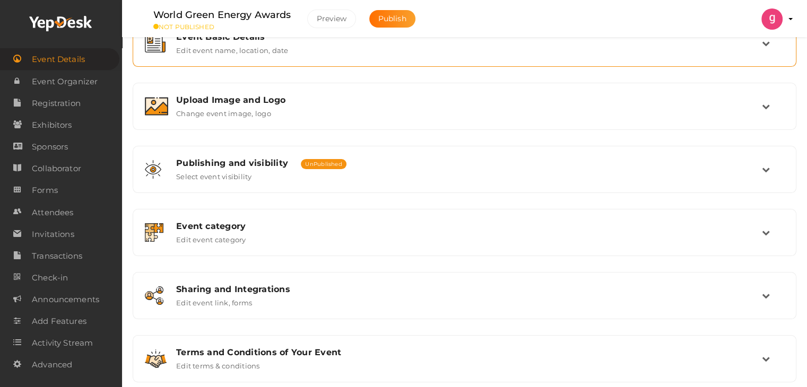
scroll to position [159, 0]
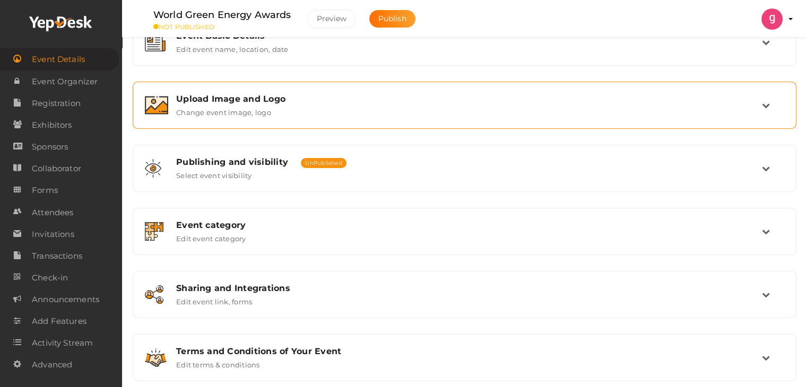
click at [420, 113] on div "Upload Image and Logo Change event image, logo" at bounding box center [465, 105] width 594 height 23
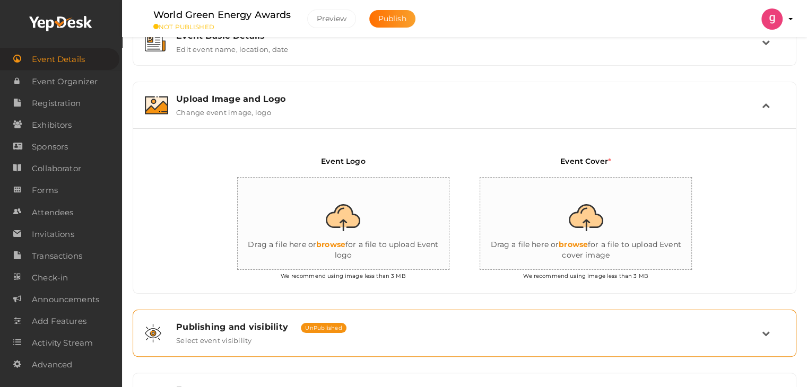
click at [429, 327] on div "Publishing and visibility Published UnPublished" at bounding box center [469, 327] width 586 height 10
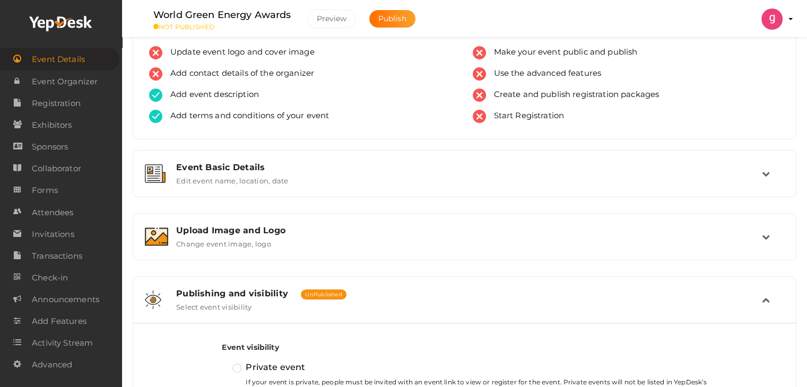
scroll to position [0, 0]
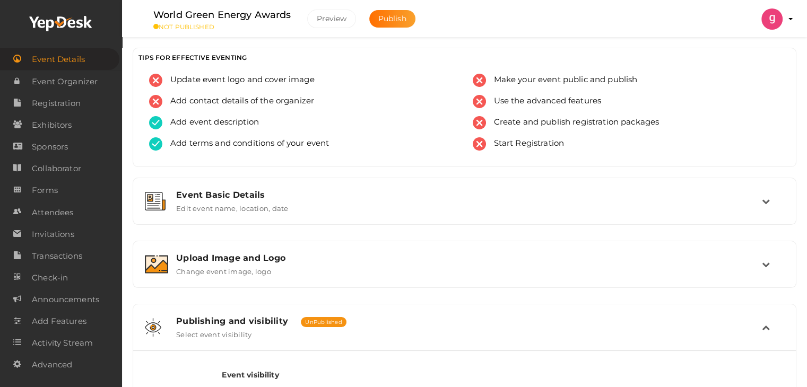
click at [399, 332] on div "Publishing and visibility Published UnPublished Select event visibility" at bounding box center [465, 327] width 594 height 23
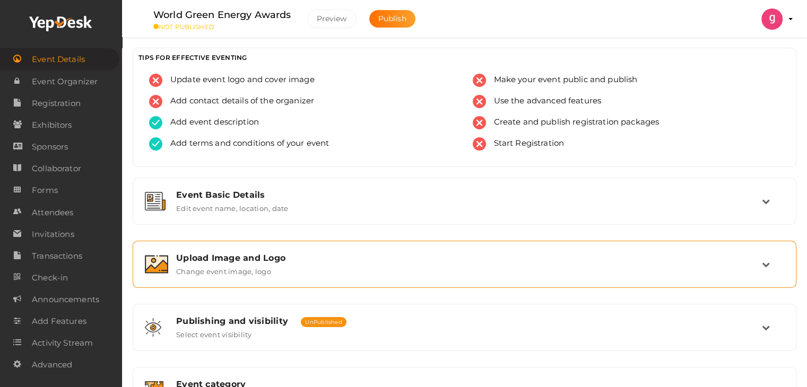
click at [400, 264] on div "Upload Image and Logo Change event image, logo" at bounding box center [465, 264] width 594 height 23
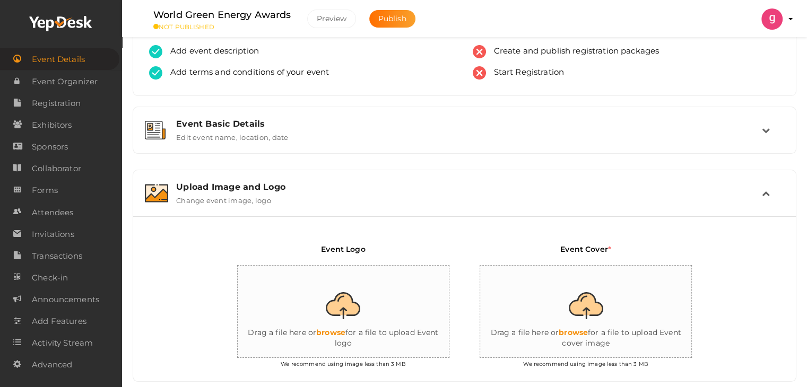
scroll to position [106, 0]
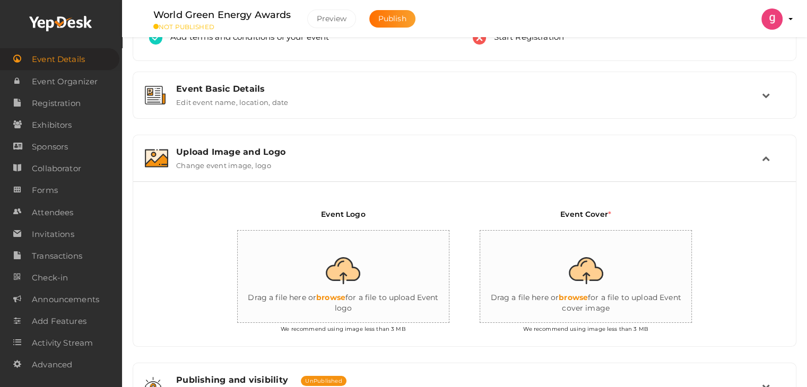
click at [348, 292] on input "file" at bounding box center [344, 277] width 212 height 93
type input "C:\fakepath\WGE logo.webp"
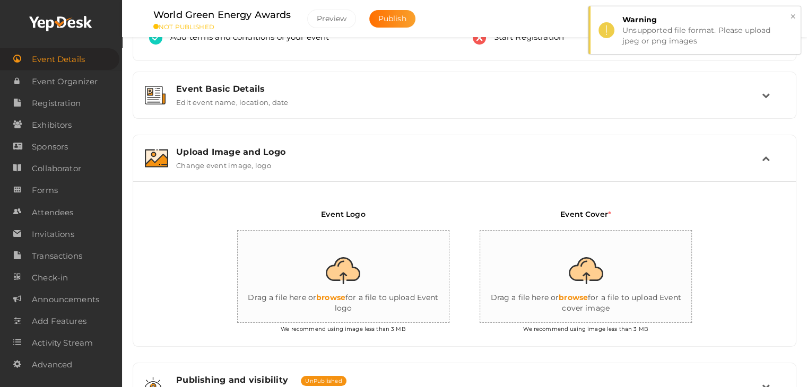
click at [793, 15] on button "×" at bounding box center [792, 17] width 7 height 12
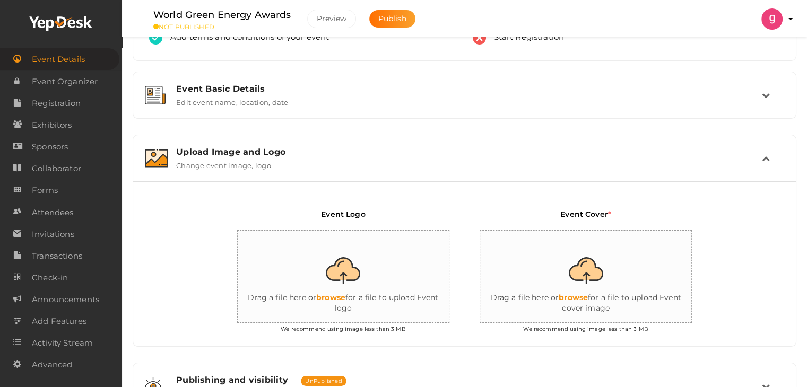
click at [333, 297] on input "file" at bounding box center [344, 277] width 212 height 93
click at [340, 296] on input "file" at bounding box center [344, 277] width 212 height 93
type input "C:\fakepath\logo (2).png"
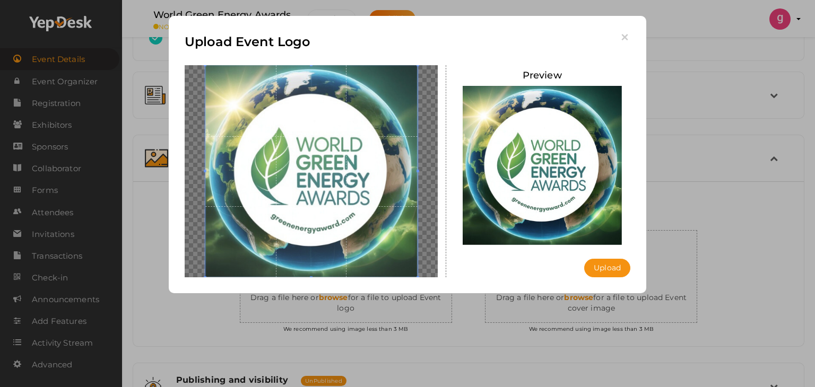
click at [501, 220] on img at bounding box center [542, 165] width 159 height 159
click at [590, 268] on button "Upload" at bounding box center [607, 268] width 46 height 19
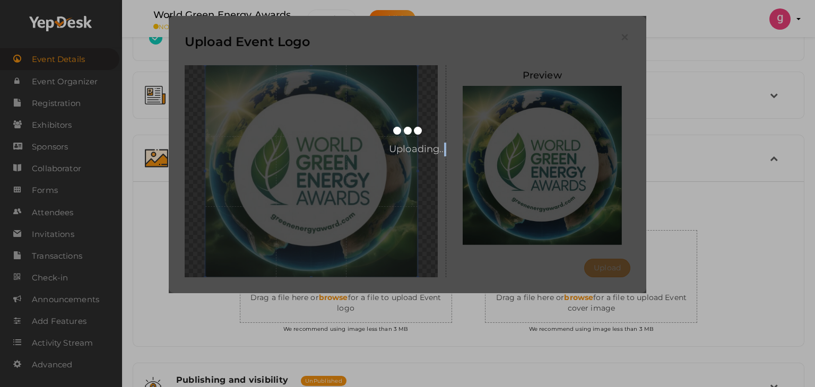
click at [590, 268] on div "Uploading..." at bounding box center [407, 154] width 477 height 277
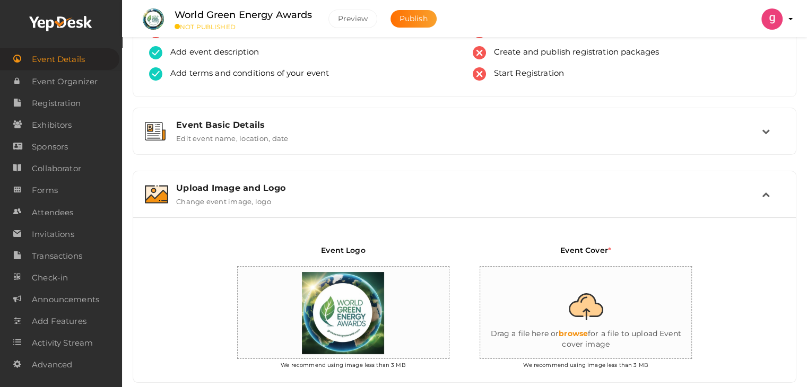
scroll to position [0, 0]
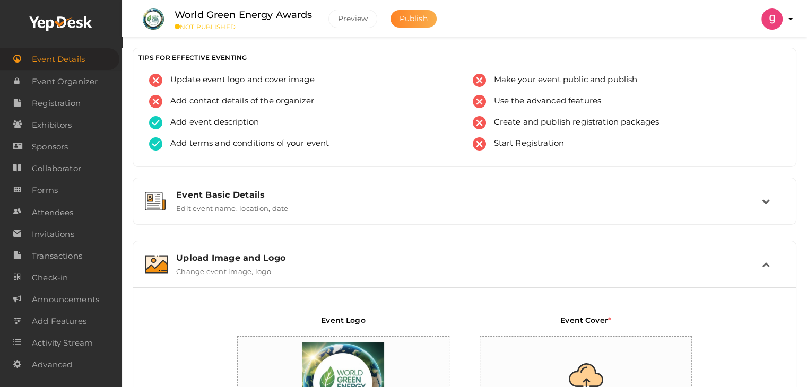
click at [407, 18] on span "Publish" at bounding box center [413, 19] width 28 height 10
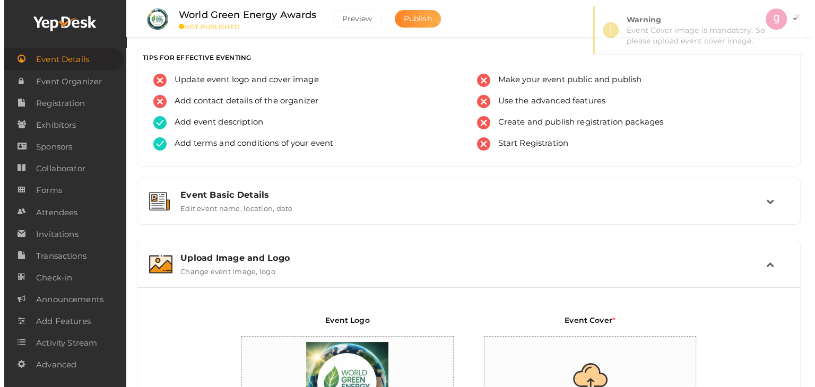
scroll to position [240, 0]
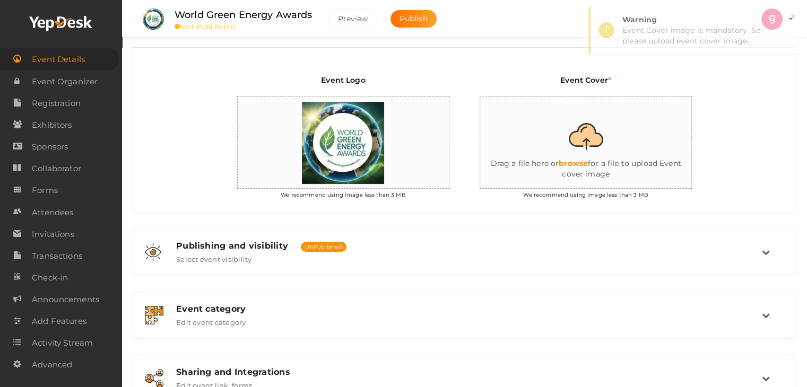
click at [586, 160] on input "file" at bounding box center [586, 143] width 212 height 93
type input "C:\fakepath\WGE Banner .png"
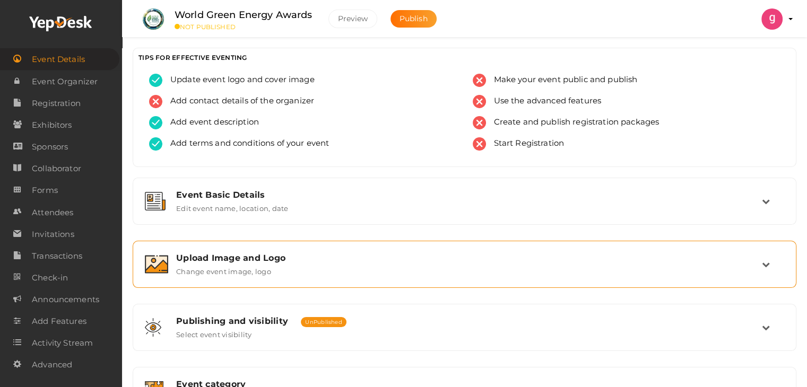
click at [349, 279] on div "Upload Image and Logo Change event image, logo" at bounding box center [464, 265] width 652 height 36
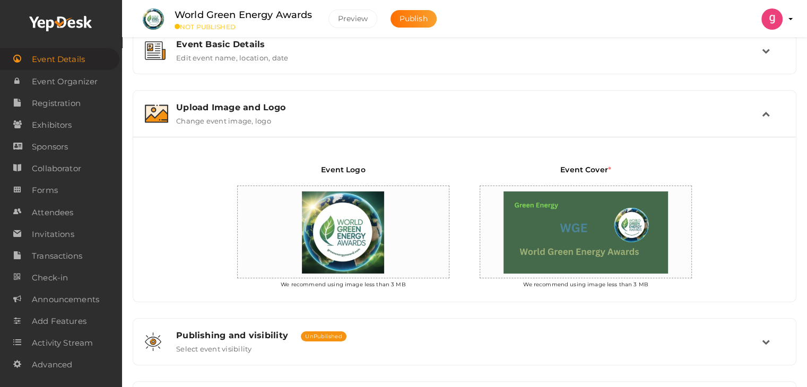
scroll to position [131, 0]
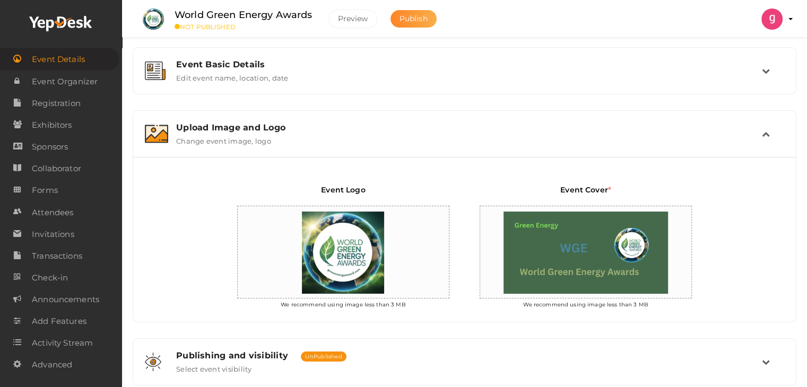
click at [419, 17] on span "Publish" at bounding box center [413, 19] width 28 height 10
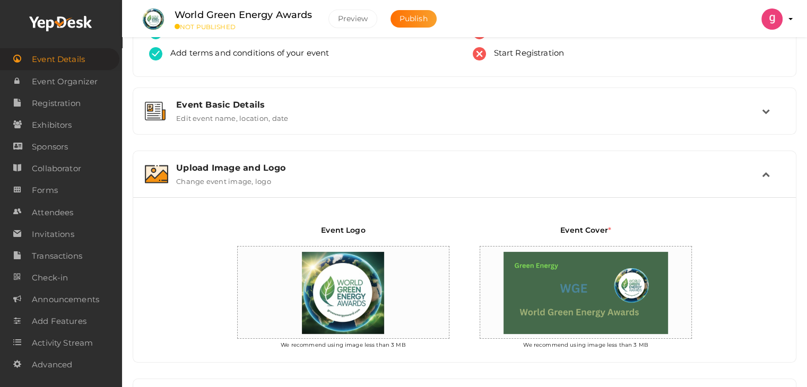
scroll to position [0, 0]
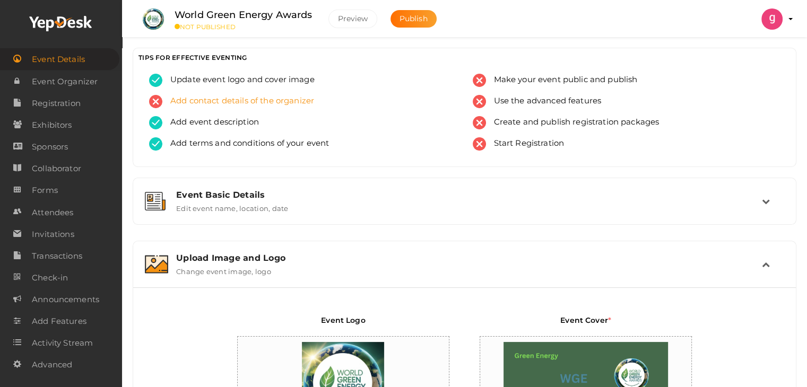
click at [212, 102] on span "Add contact details of the organizer" at bounding box center [238, 101] width 152 height 13
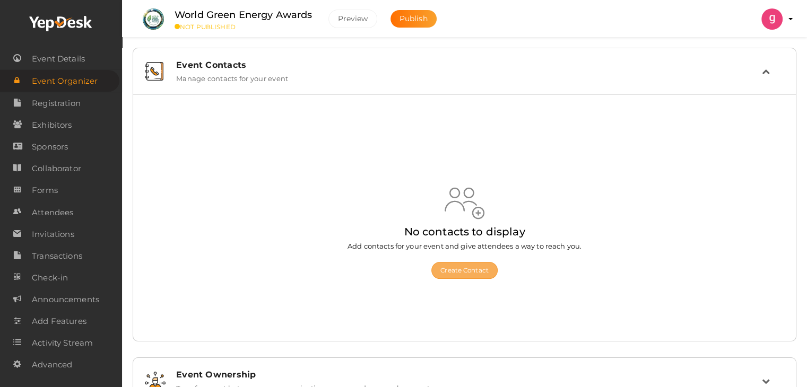
click at [448, 269] on button "Create Contact" at bounding box center [464, 270] width 66 height 17
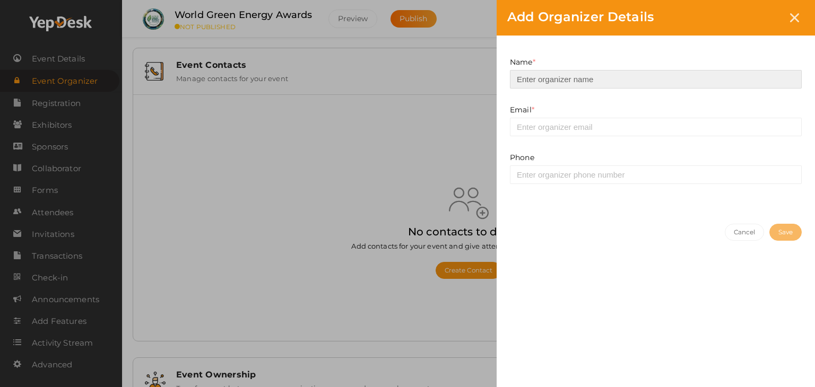
click at [553, 79] on input at bounding box center [656, 79] width 292 height 19
click at [519, 81] on input "greenawards" at bounding box center [656, 79] width 292 height 19
click at [542, 81] on input "Greenawards" at bounding box center [656, 79] width 292 height 19
type input "Green Awards"
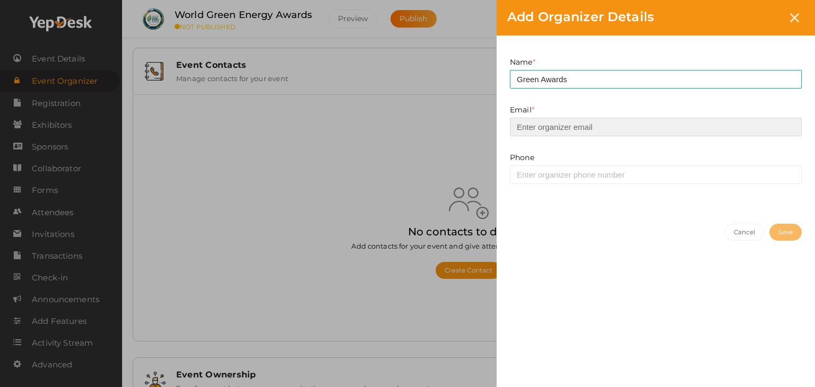
click at [544, 124] on input "email" at bounding box center [656, 127] width 292 height 19
type input "[EMAIL_ADDRESS][DOMAIN_NAME]"
click at [563, 185] on div "Phone Invalid phone number" at bounding box center [656, 176] width 308 height 48
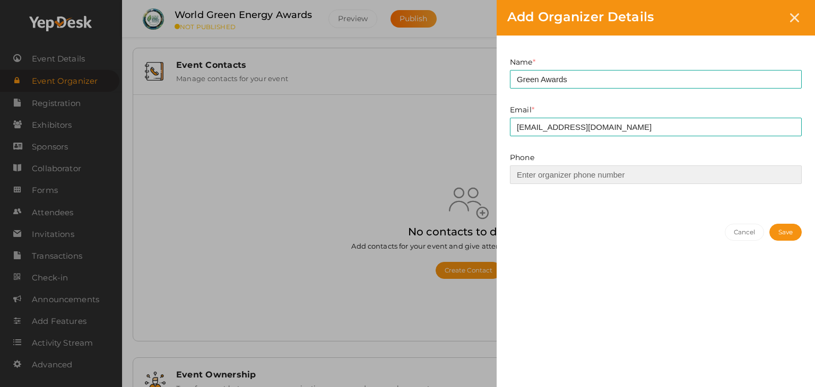
click at [568, 175] on input at bounding box center [656, 175] width 292 height 19
click at [581, 176] on input at bounding box center [656, 175] width 292 height 19
paste input "8110004106"
type input "8110004106"
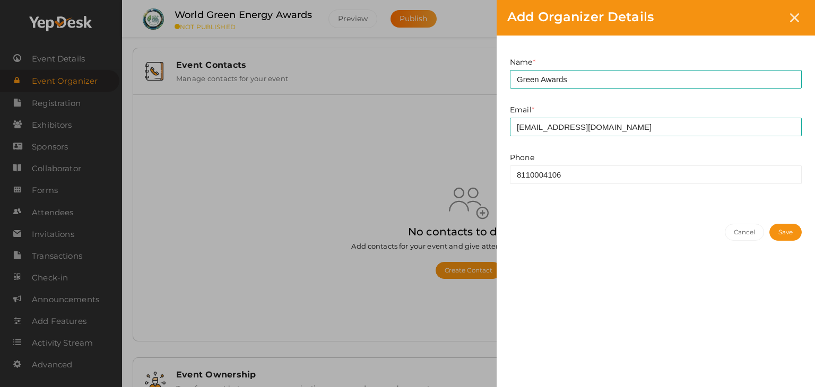
click at [781, 228] on button "Save" at bounding box center [785, 232] width 32 height 17
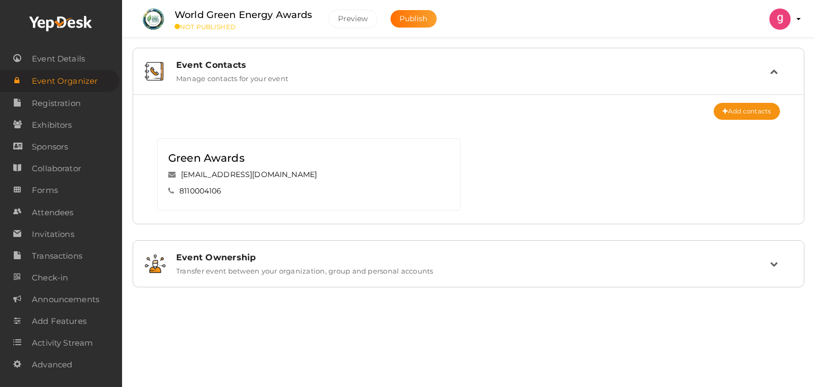
click at [210, 26] on small "NOT PUBLISHED" at bounding box center [244, 27] width 138 height 8
click at [408, 19] on span "Publish" at bounding box center [413, 19] width 28 height 10
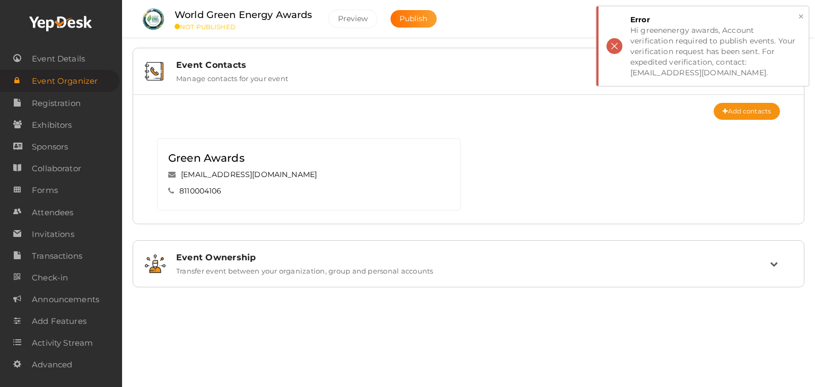
click at [671, 51] on div "Hi greenenergy awards, Account verification required to publish events. Your ve…" at bounding box center [715, 51] width 170 height 53
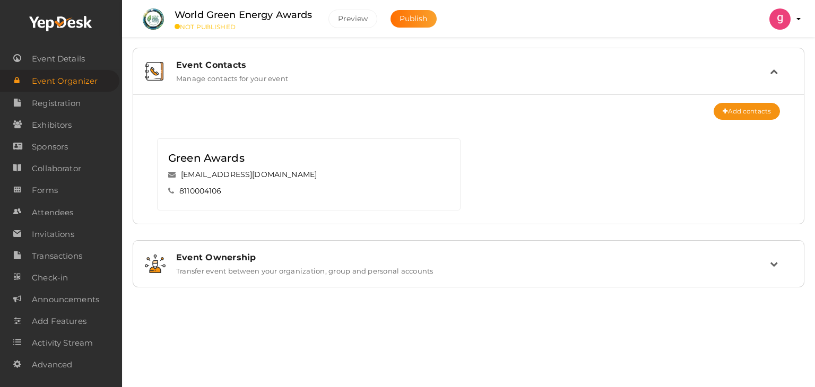
click at [770, 73] on icon at bounding box center [774, 71] width 8 height 8
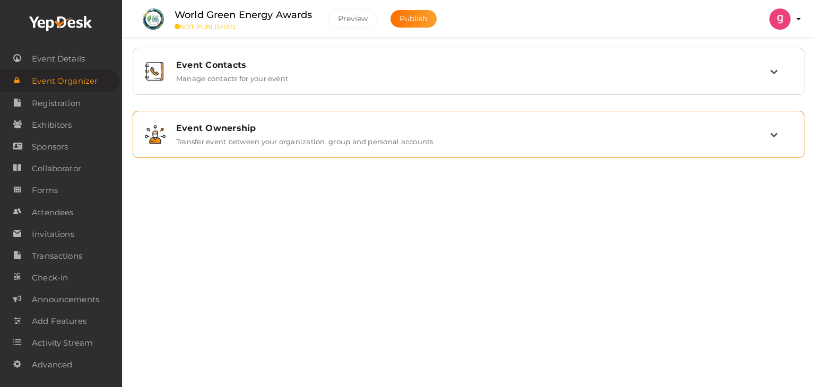
click at [373, 146] on div "Event Ownership Transfer event between your organization, group and personal ac…" at bounding box center [468, 135] width 660 height 36
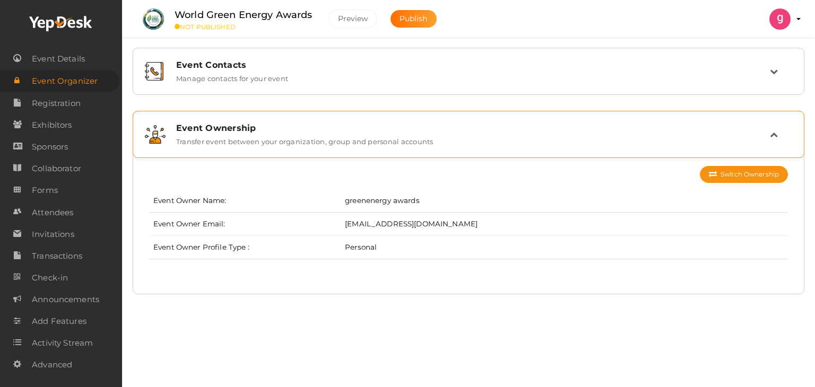
click at [289, 140] on label "Transfer event between your organization, group and personal accounts" at bounding box center [304, 139] width 257 height 13
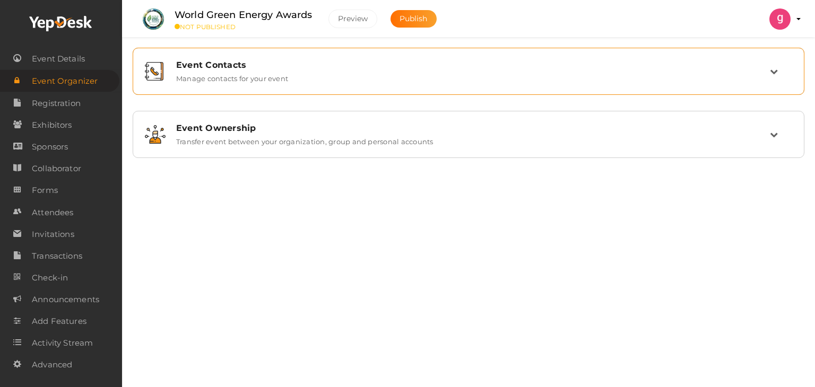
click at [263, 71] on label "Manage contacts for your event" at bounding box center [232, 76] width 112 height 13
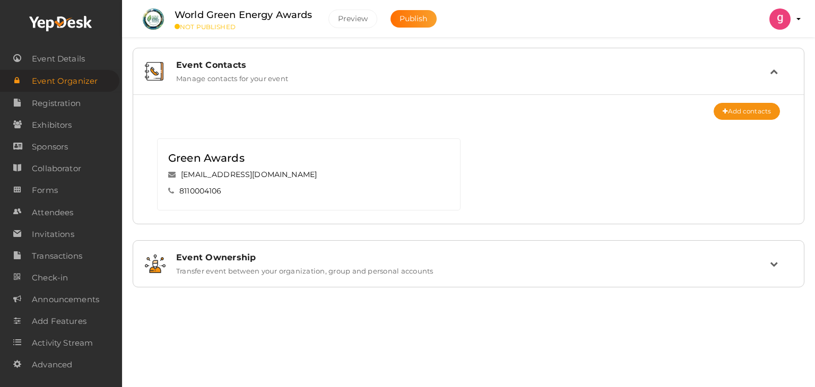
click at [231, 56] on div "Event Contacts Manage contacts for your event" at bounding box center [468, 72] width 660 height 36
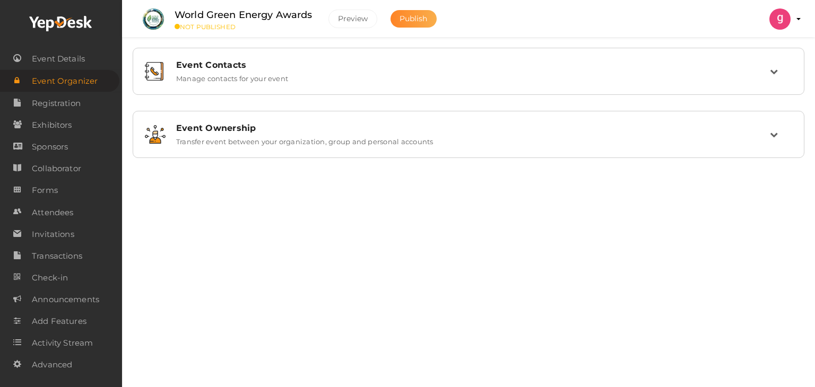
click at [407, 24] on button "Publish" at bounding box center [413, 19] width 46 height 18
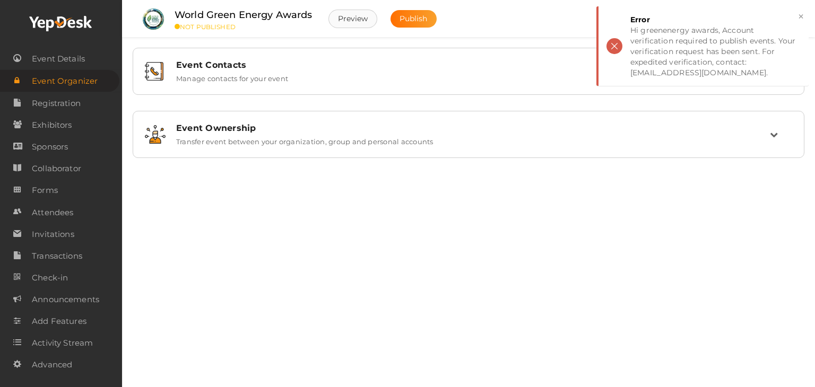
click at [367, 16] on button "Preview" at bounding box center [352, 19] width 49 height 19
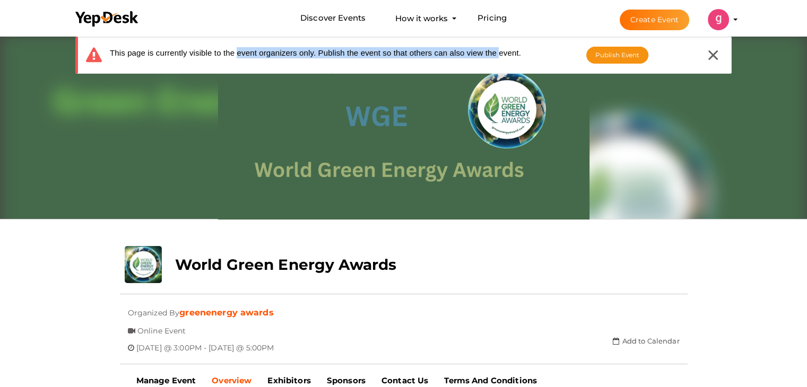
drag, startPoint x: 217, startPoint y: 54, endPoint x: 481, endPoint y: 51, distance: 264.2
click at [481, 51] on div "This page is currently visible to the event organizers only. Publish the event …" at bounding box center [303, 55] width 435 height 16
click at [718, 56] on div at bounding box center [713, 55] width 20 height 20
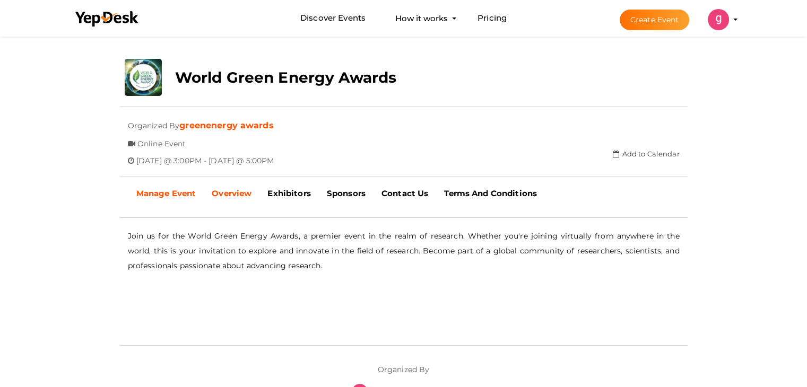
scroll to position [212, 0]
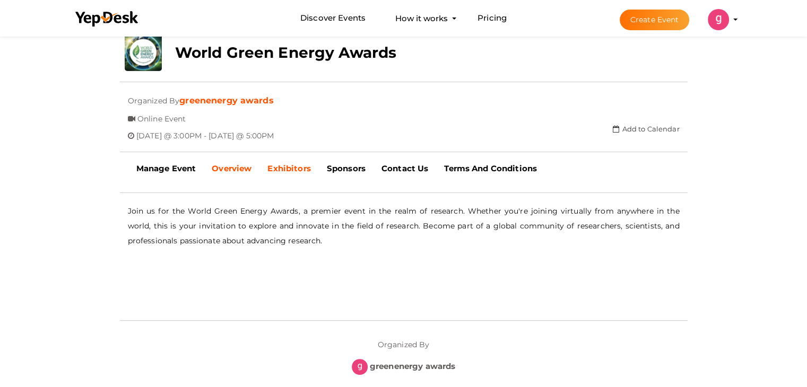
click at [299, 164] on b "Exhibitors" at bounding box center [288, 168] width 43 height 10
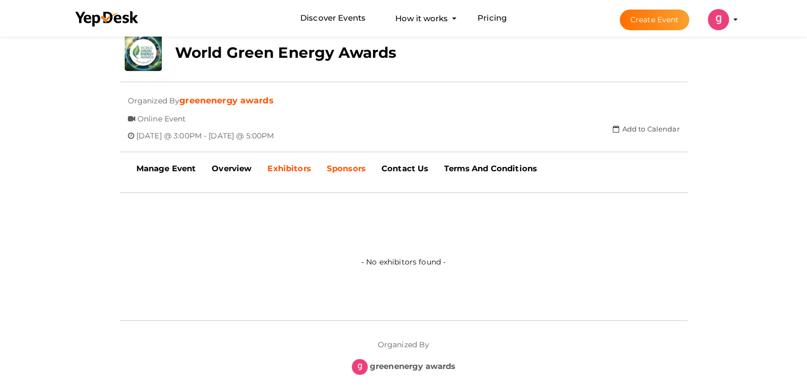
click at [354, 168] on b "Sponsors" at bounding box center [346, 168] width 39 height 10
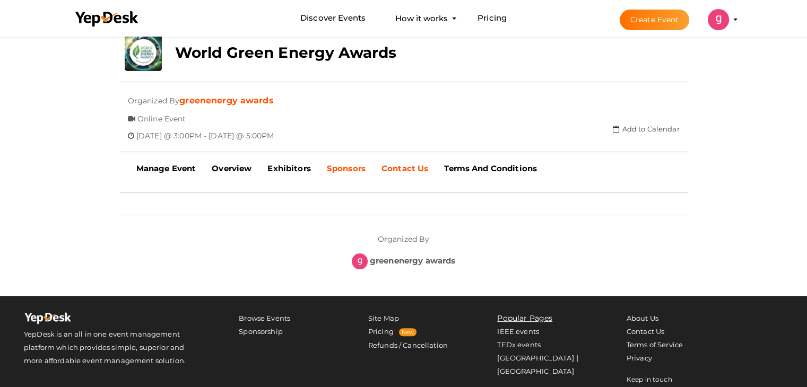
click at [390, 163] on b "Contact Us" at bounding box center [404, 168] width 47 height 10
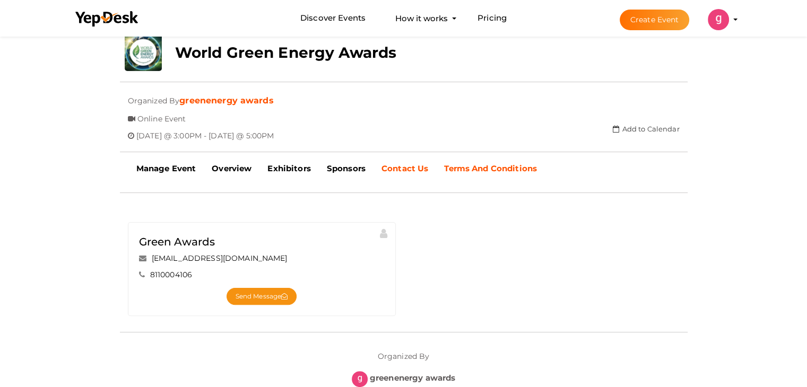
click at [484, 163] on b "Terms And Conditions" at bounding box center [490, 168] width 93 height 10
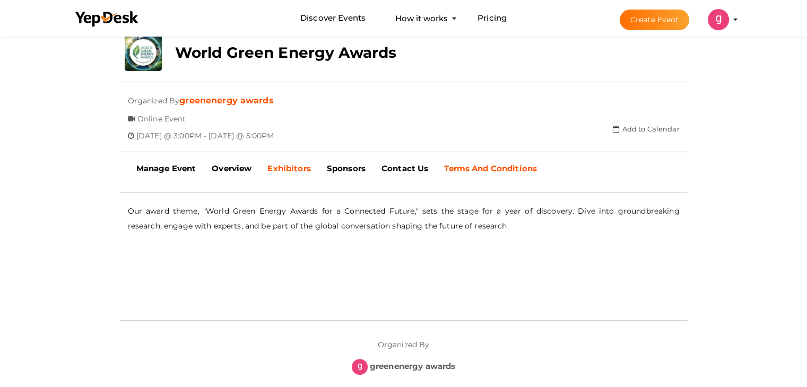
click at [289, 167] on b "Exhibitors" at bounding box center [288, 168] width 43 height 10
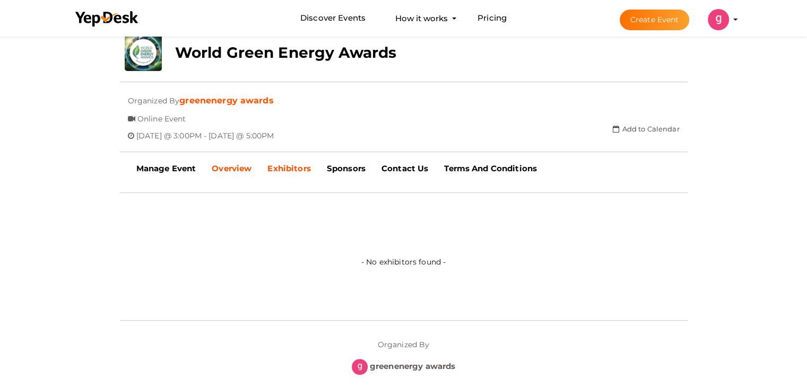
click at [245, 171] on b "Overview" at bounding box center [232, 168] width 40 height 10
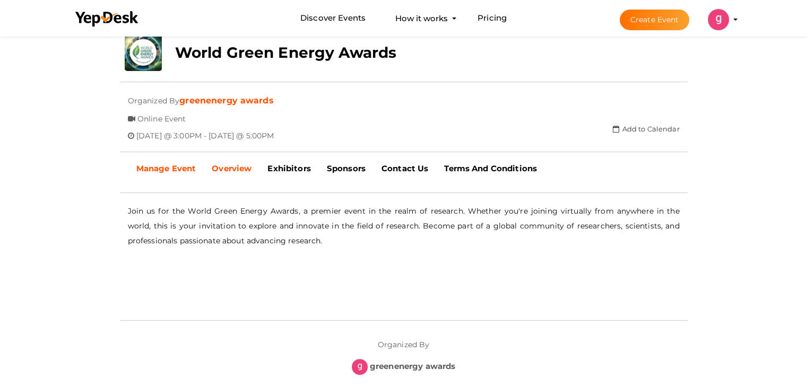
click at [173, 168] on b "Manage Event" at bounding box center [166, 168] width 60 height 10
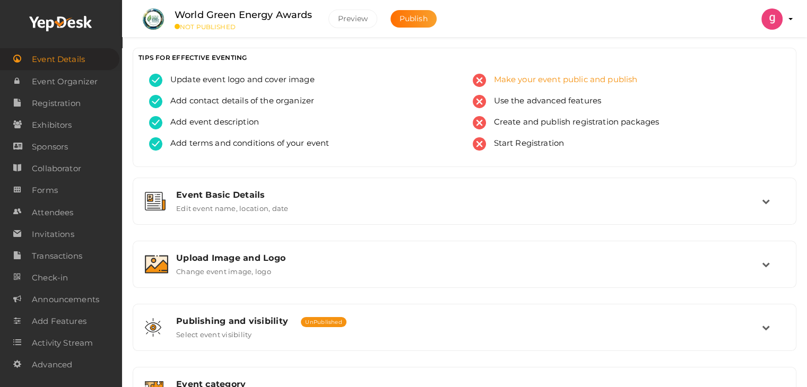
click at [510, 77] on span "Make your event public and publish" at bounding box center [562, 80] width 152 height 13
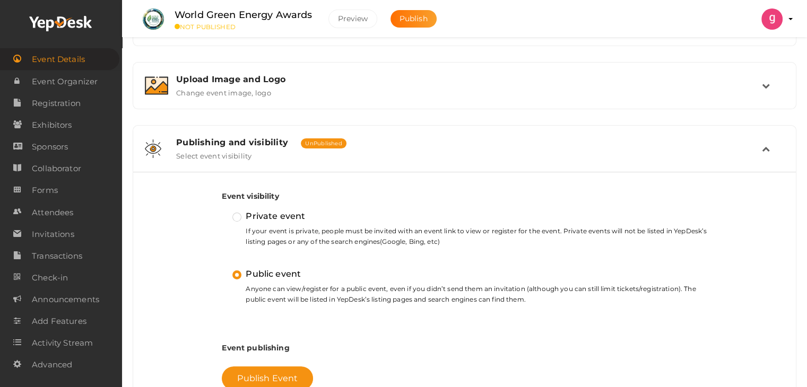
scroll to position [232, 0]
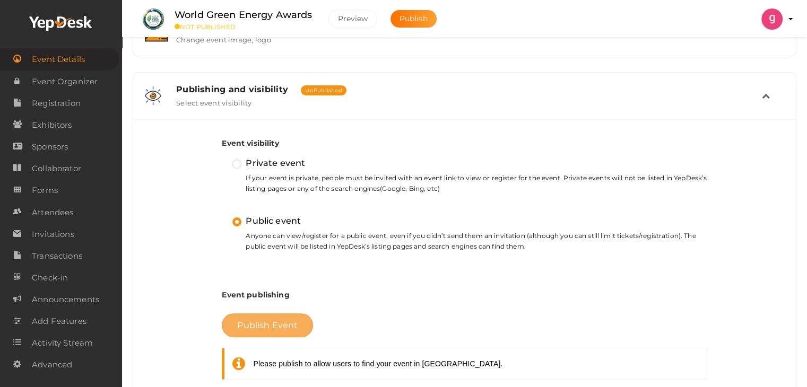
click at [269, 327] on span "Publish Event" at bounding box center [267, 325] width 60 height 10
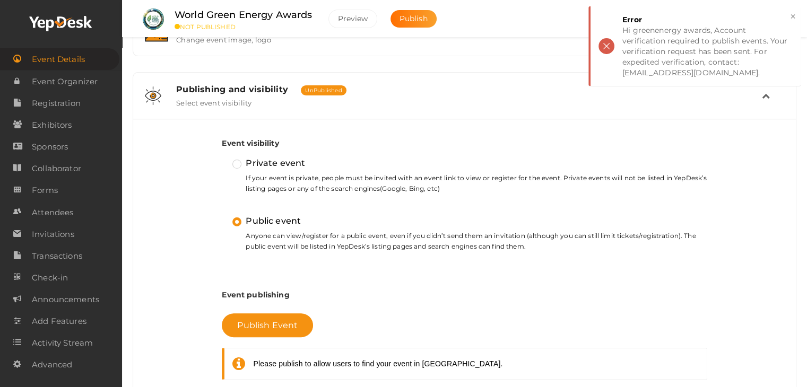
click at [270, 160] on label "Private event" at bounding box center [268, 163] width 73 height 14
click at [222, 159] on input "Private event" at bounding box center [222, 159] width 0 height 0
click at [233, 220] on label "Public event" at bounding box center [266, 221] width 68 height 14
click at [222, 216] on input "Public event" at bounding box center [222, 216] width 0 height 0
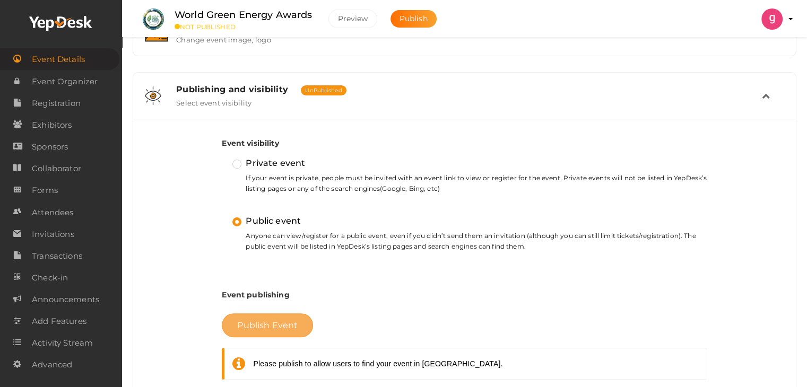
click at [242, 325] on span "Publish Event" at bounding box center [267, 325] width 60 height 10
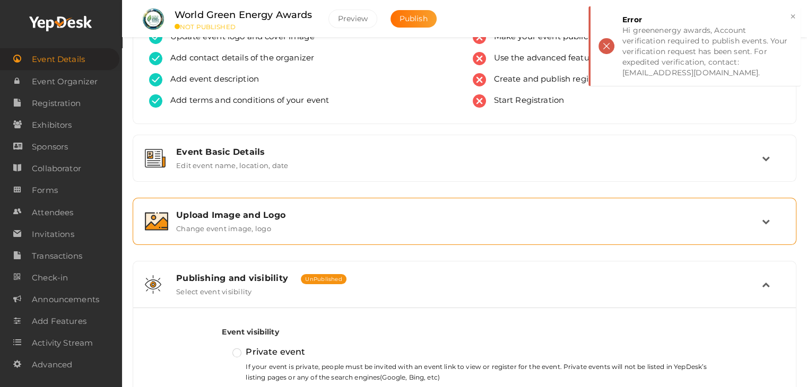
scroll to position [0, 0]
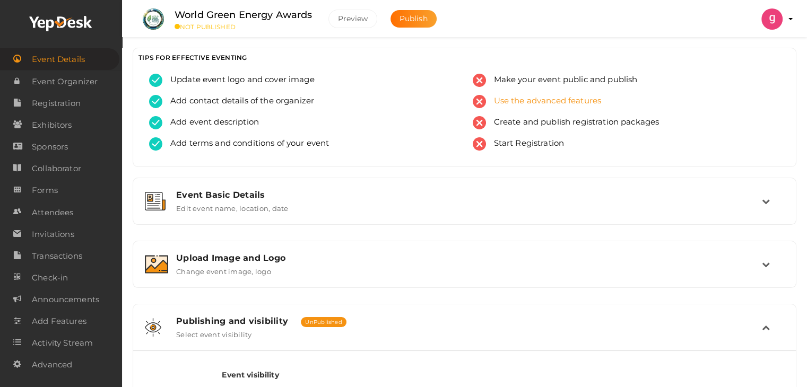
click at [549, 102] on span "Use the advanced features" at bounding box center [544, 101] width 116 height 13
click at [483, 145] on img at bounding box center [479, 143] width 13 height 13
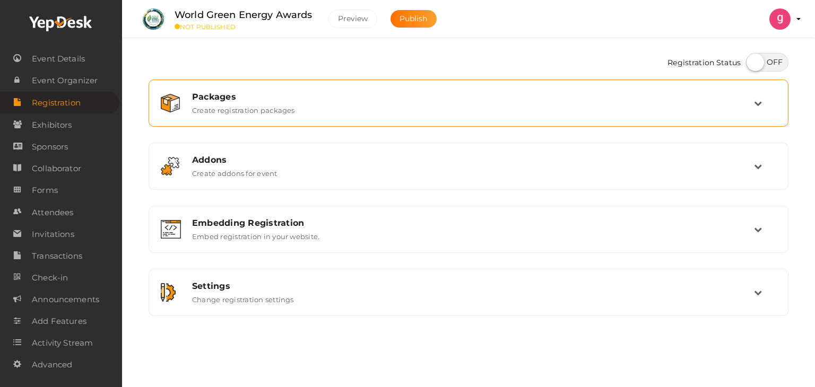
click at [427, 117] on div "Packages Create registration packages" at bounding box center [468, 103] width 628 height 36
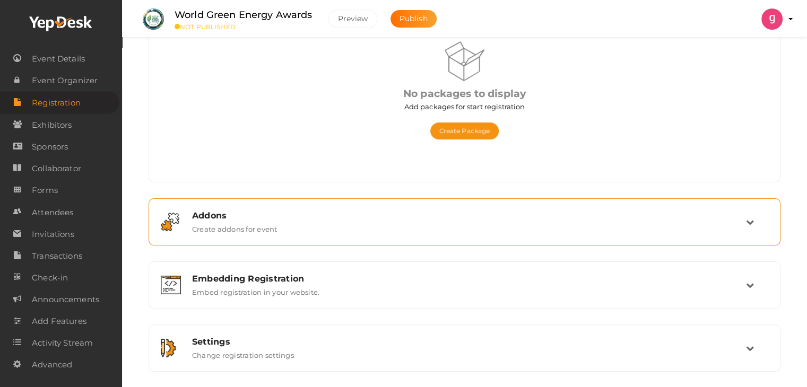
scroll to position [106, 0]
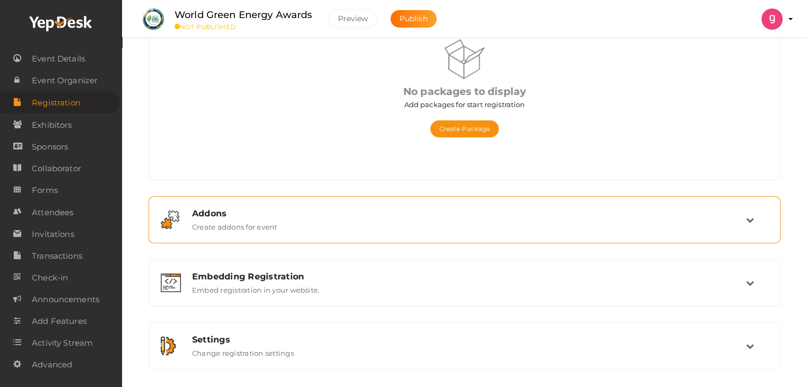
click at [356, 242] on div "Addons Create addons for event" at bounding box center [465, 219] width 632 height 47
click at [366, 231] on div "Addons Create addons for event" at bounding box center [464, 220] width 620 height 36
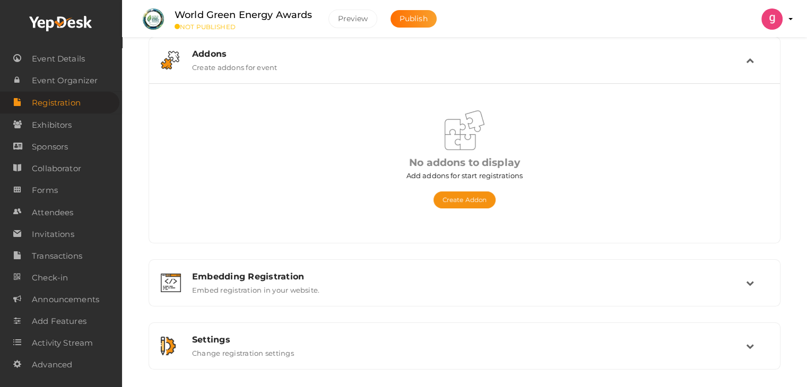
scroll to position [141, 0]
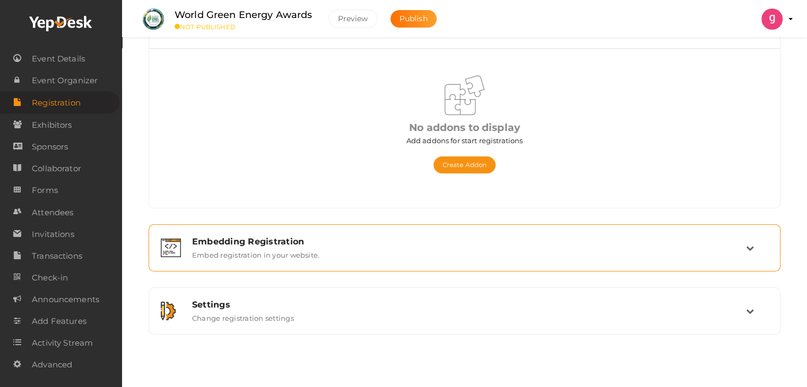
click at [370, 239] on div "Embedding Registration" at bounding box center [469, 242] width 554 height 10
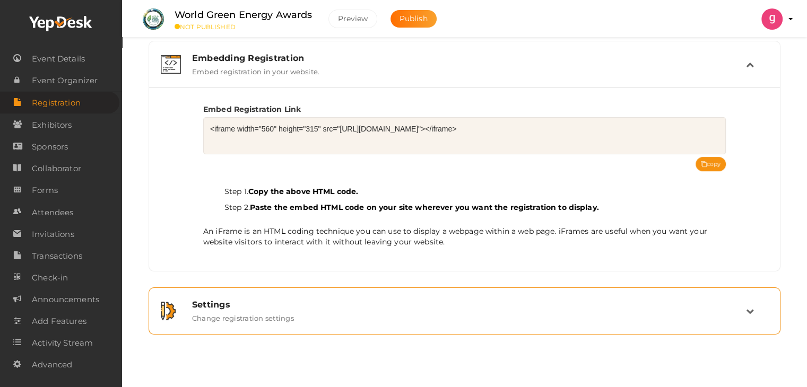
scroll to position [164, 0]
click at [359, 318] on div "Settings Change registration settings" at bounding box center [465, 311] width 562 height 23
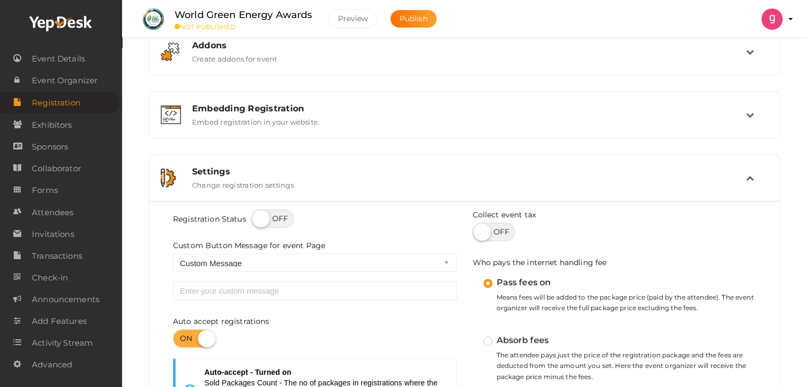
scroll to position [0, 0]
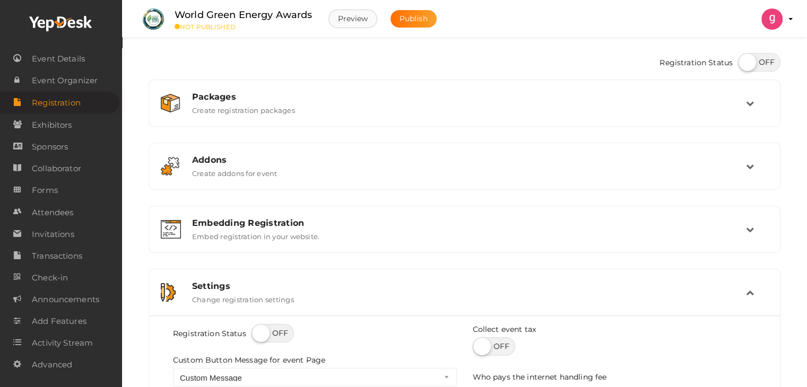
click at [345, 14] on button "Preview" at bounding box center [352, 19] width 49 height 19
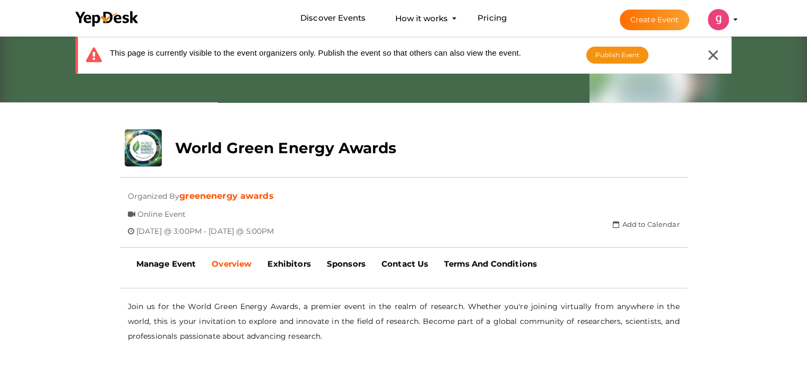
scroll to position [106, 0]
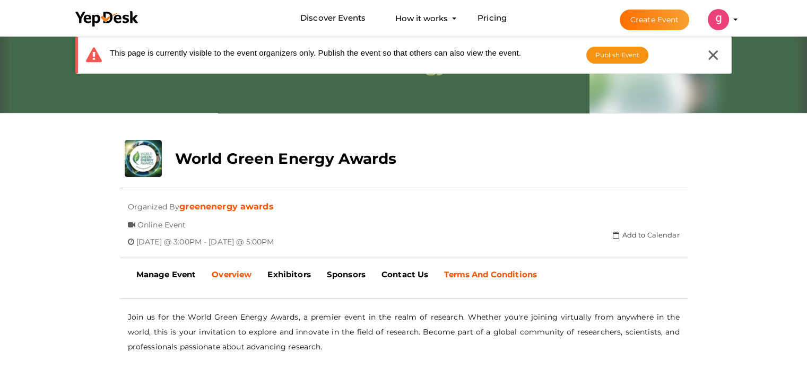
click at [472, 274] on b "Terms And Conditions" at bounding box center [490, 274] width 93 height 10
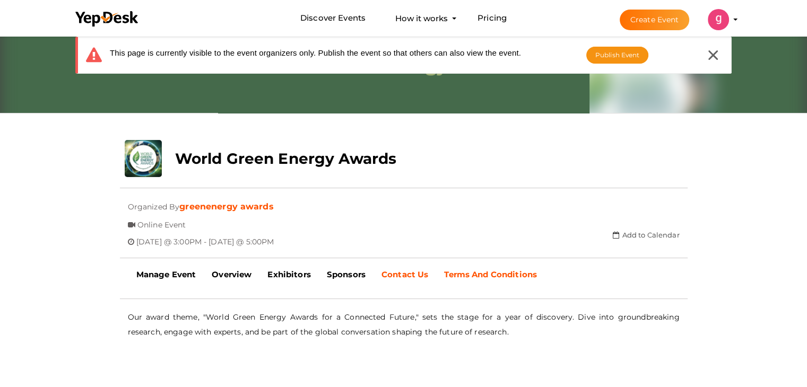
click at [406, 276] on b "Contact Us" at bounding box center [404, 274] width 47 height 10
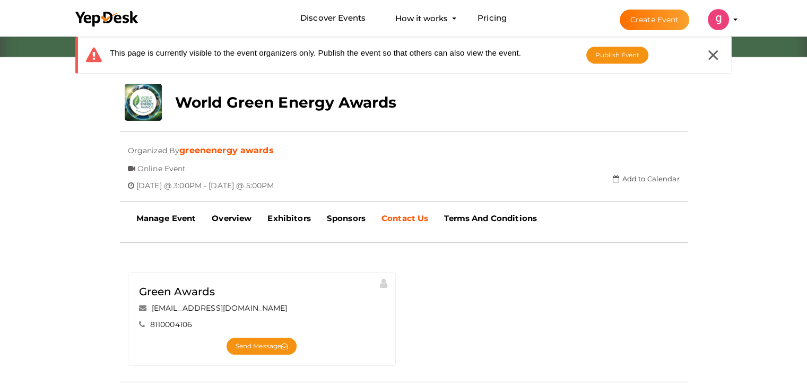
scroll to position [159, 0]
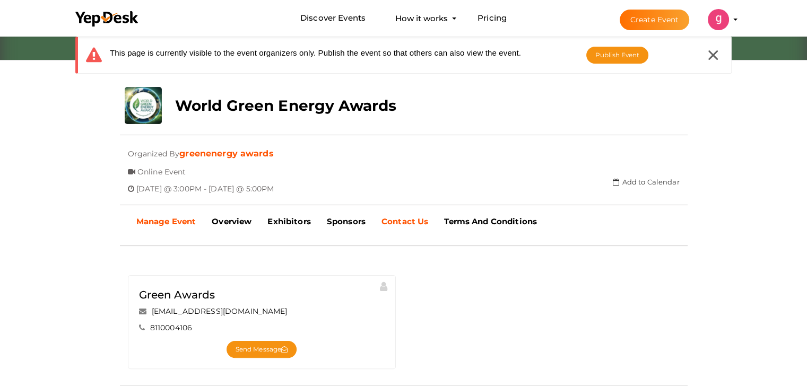
click at [148, 213] on link "Manage Event" at bounding box center [166, 221] width 76 height 27
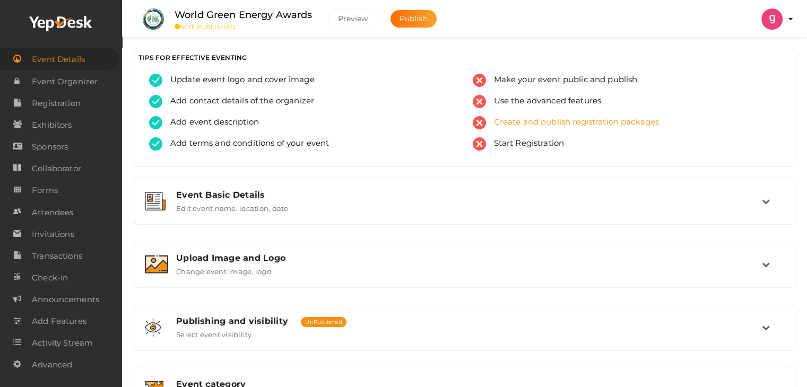
click at [483, 124] on img at bounding box center [479, 122] width 13 height 13
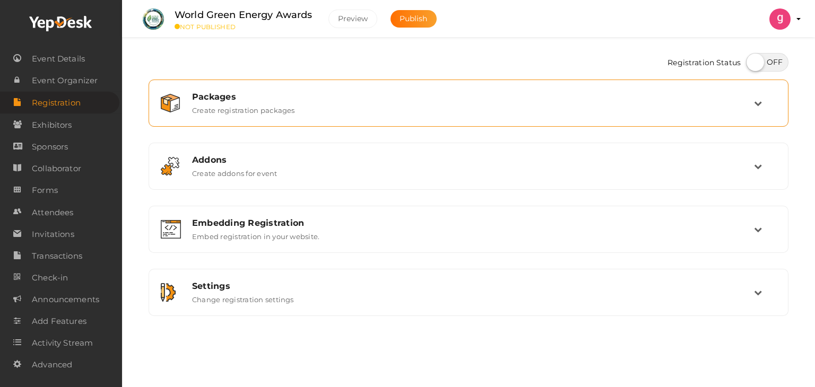
click at [331, 109] on div "Packages Create registration packages" at bounding box center [469, 103] width 570 height 23
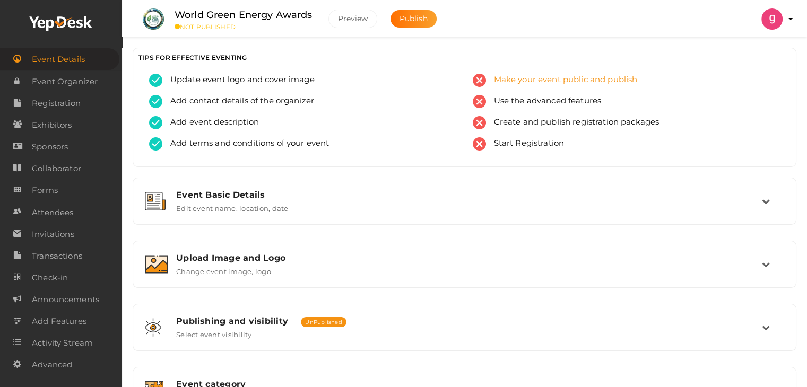
click at [516, 77] on span "Make your event public and publish" at bounding box center [562, 80] width 152 height 13
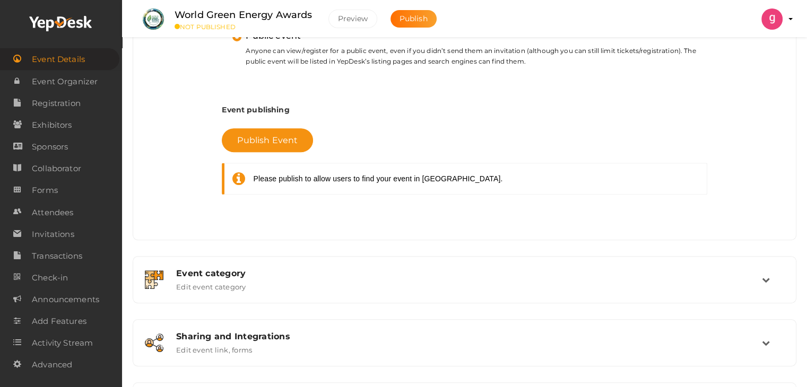
scroll to position [444, 0]
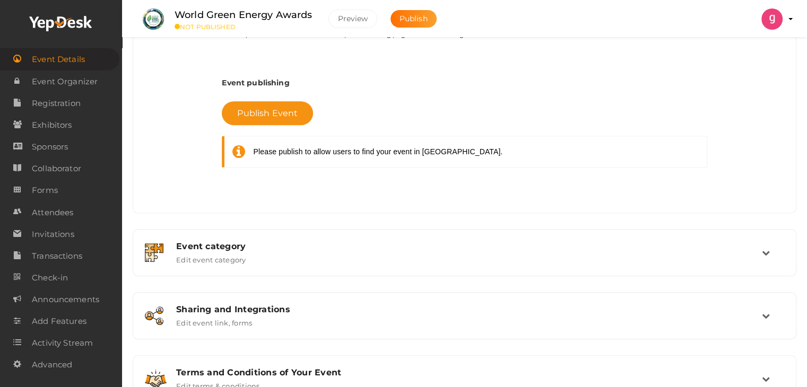
click at [314, 152] on div "Please publish to allow users to find your event in [GEOGRAPHIC_DATA]." at bounding box center [378, 151] width 249 height 11
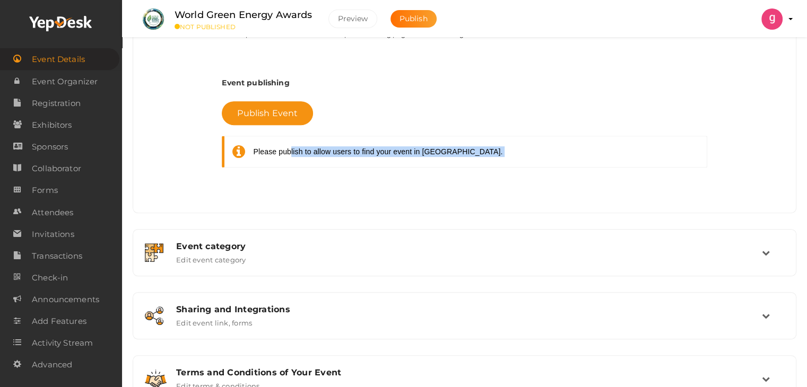
click at [314, 152] on div "Please publish to allow users to find your event in [GEOGRAPHIC_DATA]." at bounding box center [378, 151] width 249 height 11
click at [411, 179] on div "Publish Event Please publish to allow users to find your event in [GEOGRAPHIC_D…" at bounding box center [464, 137] width 485 height 93
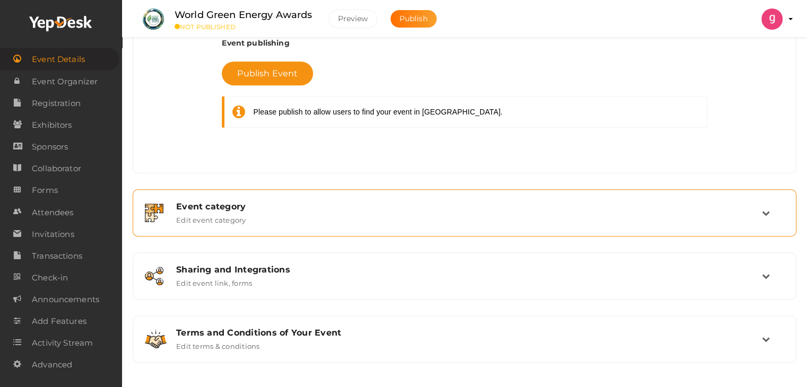
scroll to position [484, 0]
click at [379, 203] on div "Event category" at bounding box center [469, 207] width 586 height 10
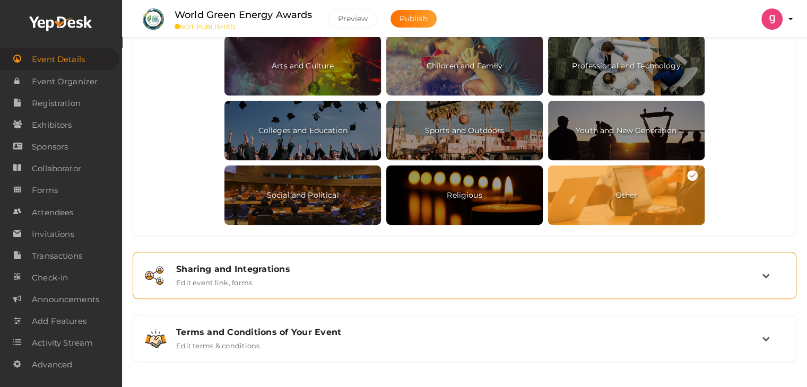
click at [346, 291] on div "Sharing and Integrations Edit event link, forms" at bounding box center [464, 276] width 652 height 36
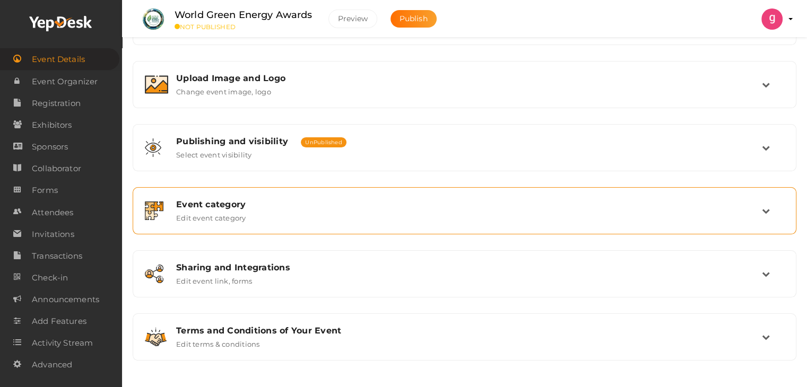
scroll to position [179, 0]
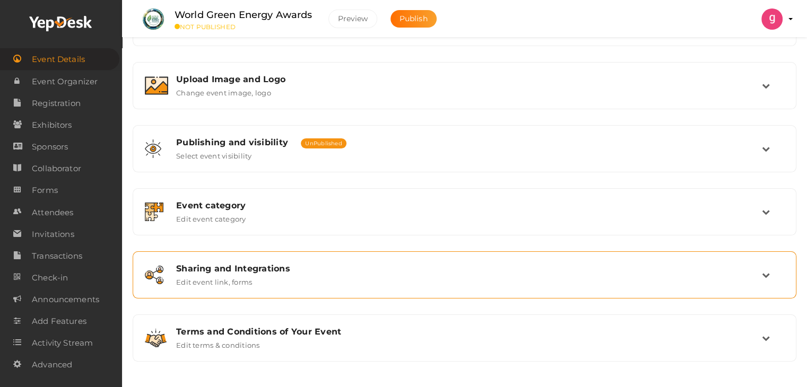
click at [329, 287] on div "Sharing and Integrations Edit event link, forms" at bounding box center [464, 275] width 652 height 36
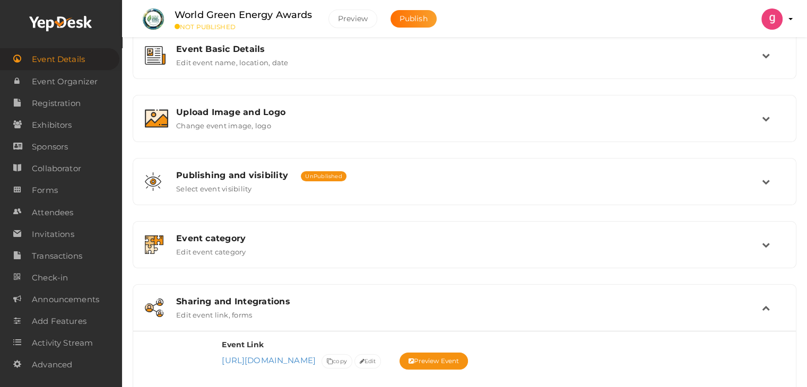
scroll to position [56, 0]
